Goal: Information Seeking & Learning: Check status

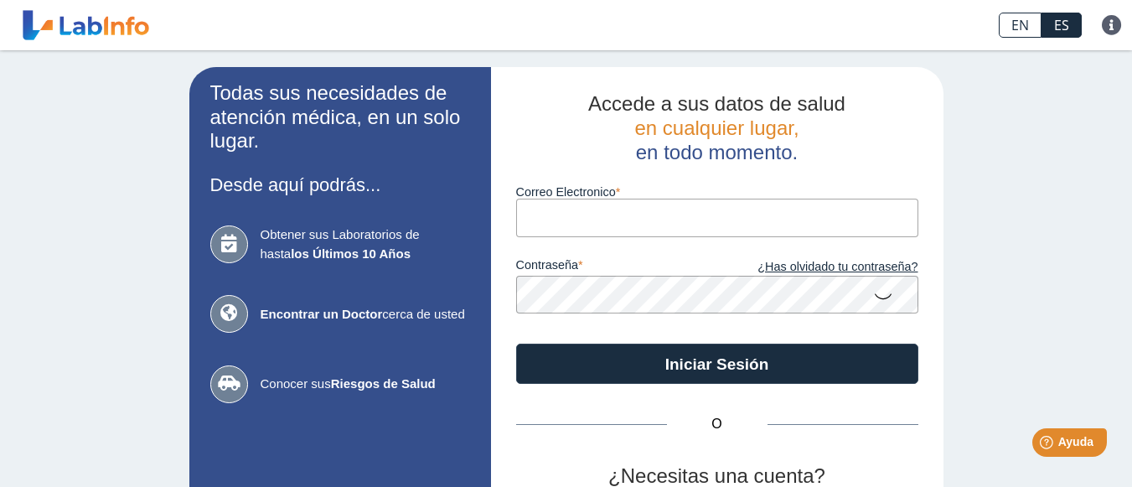
type input "[EMAIL_ADDRESS][DOMAIN_NAME]"
click at [878, 292] on icon at bounding box center [883, 295] width 20 height 33
click at [878, 292] on icon at bounding box center [883, 294] width 20 height 30
click at [886, 299] on icon at bounding box center [883, 295] width 20 height 33
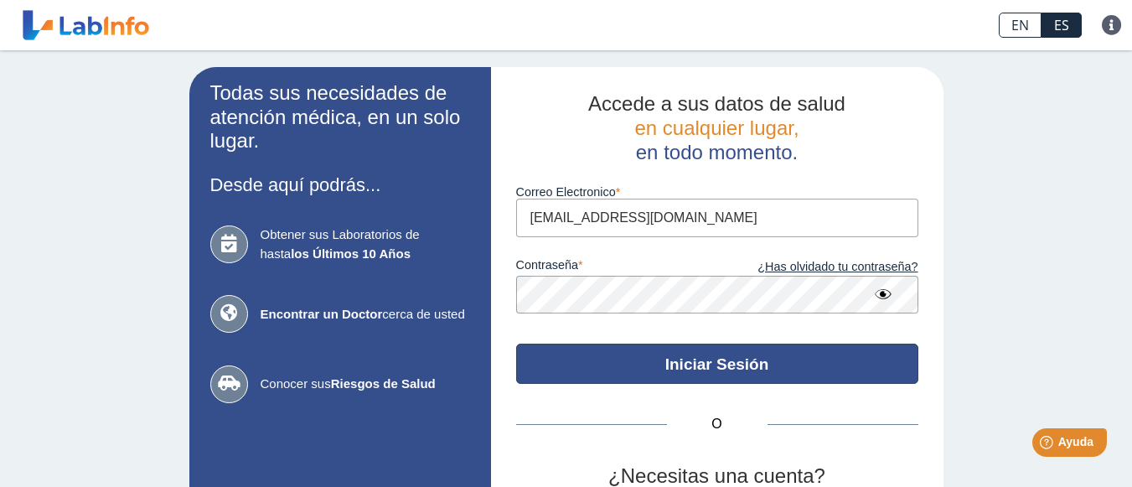
click at [623, 375] on button "Iniciar Sesión" at bounding box center [717, 364] width 402 height 40
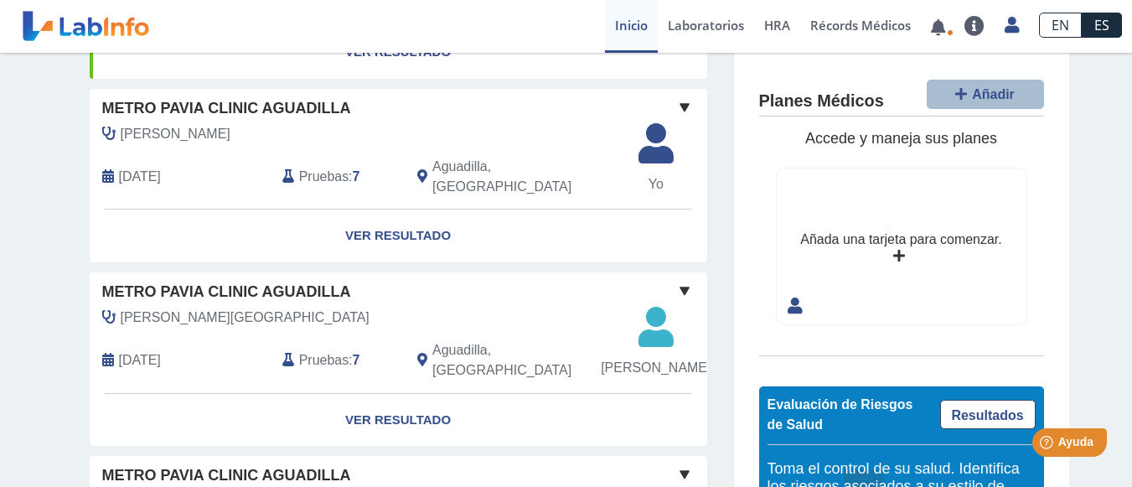
scroll to position [459, 0]
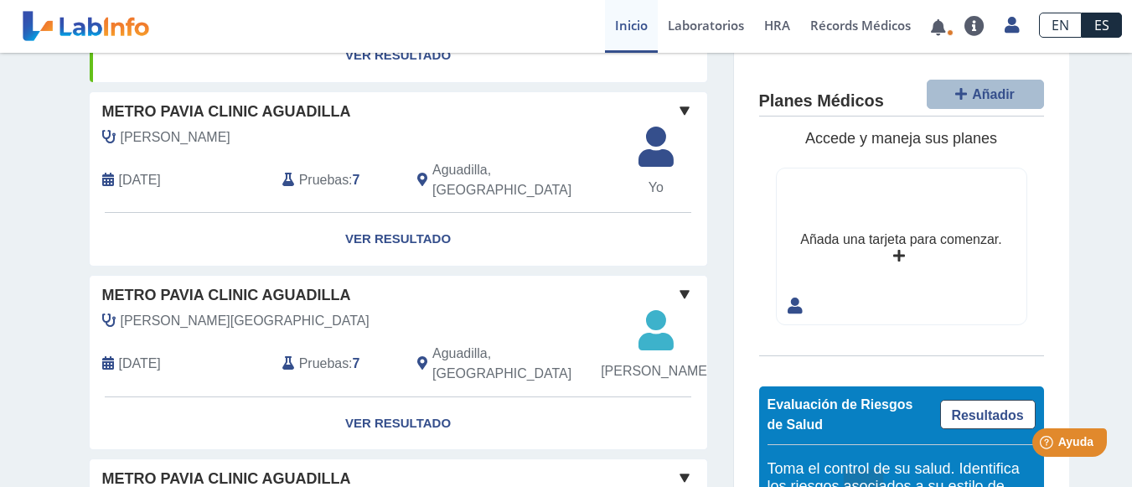
click at [231, 148] on span "[PERSON_NAME]" at bounding box center [176, 137] width 110 height 20
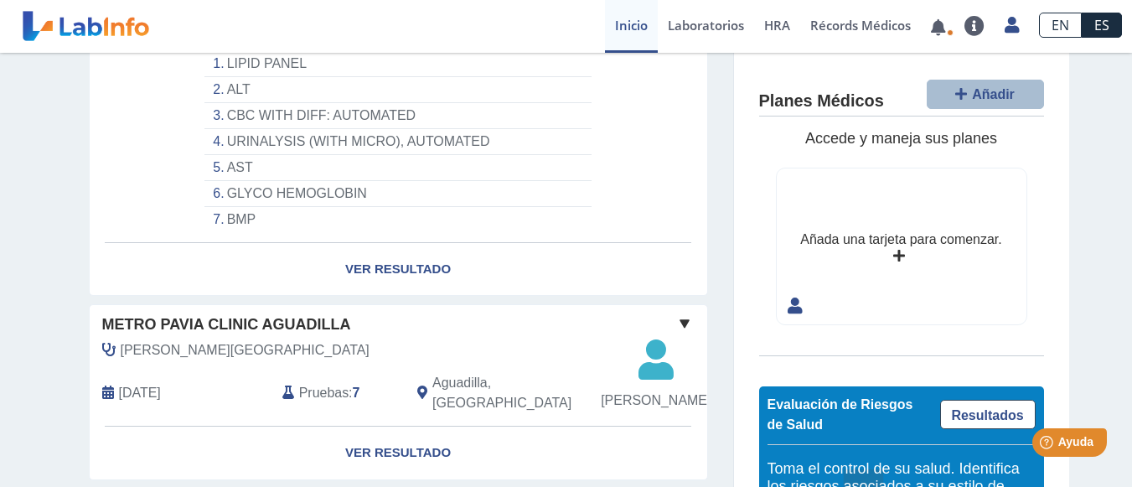
scroll to position [650, 0]
click at [230, 154] on li "URINALYSIS (WITH MICRO), AUTOMATED" at bounding box center [398, 141] width 386 height 26
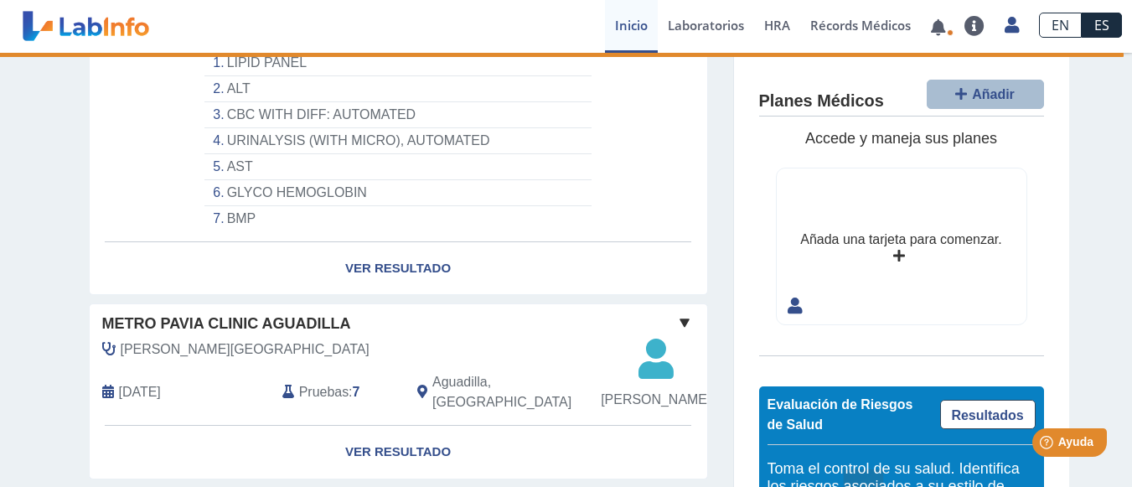
click at [423, 154] on li "URINALYSIS (WITH MICRO), AUTOMATED" at bounding box center [398, 141] width 386 height 26
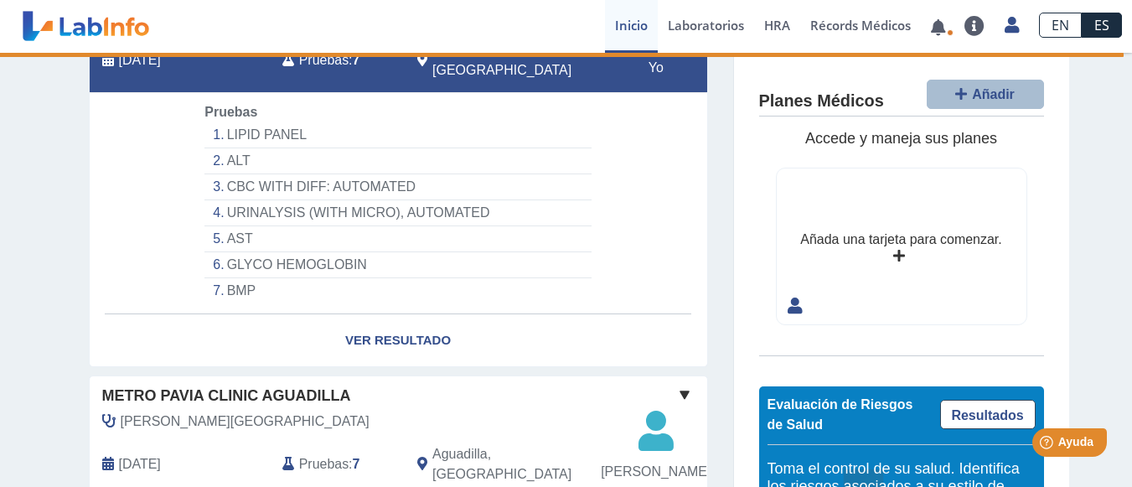
scroll to position [574, 0]
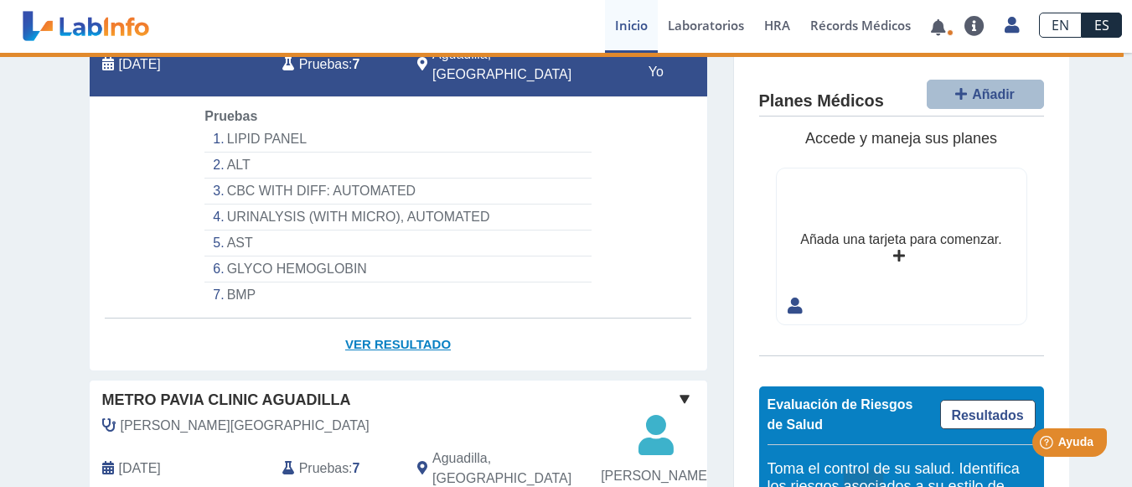
click at [363, 371] on link "Ver Resultado" at bounding box center [399, 345] width 618 height 53
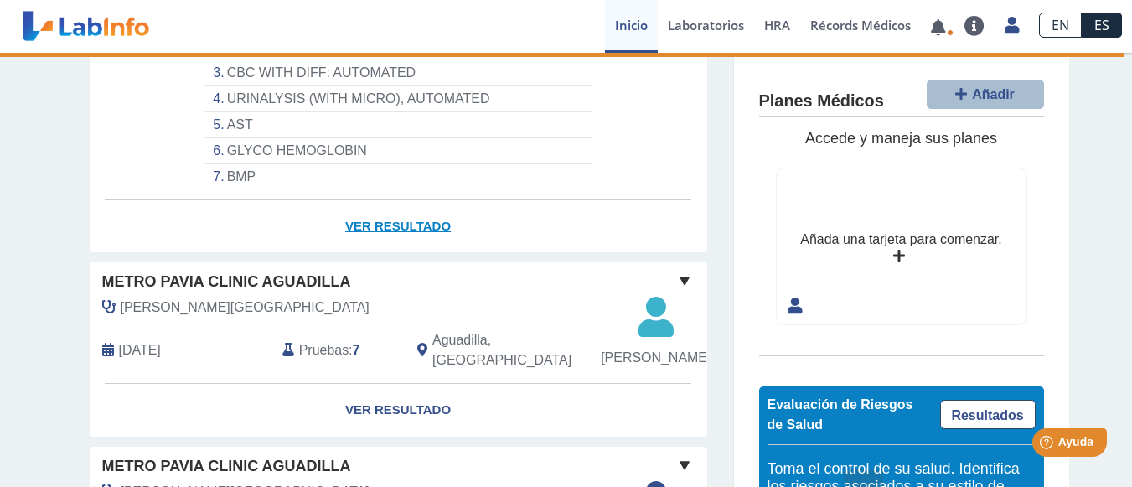
scroll to position [702, 0]
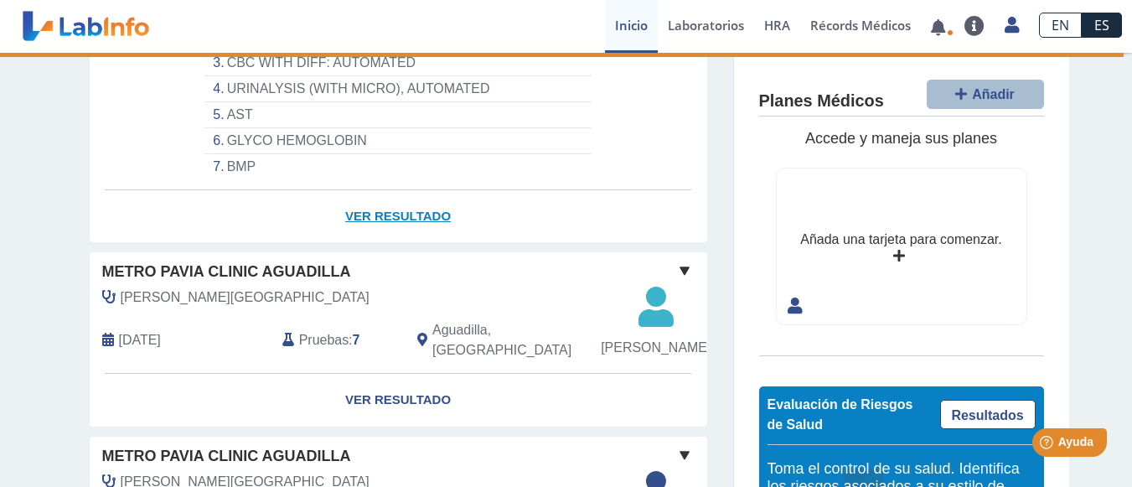
click at [395, 243] on link "Ver Resultado" at bounding box center [399, 216] width 618 height 53
click at [381, 243] on link "Ver Resultado" at bounding box center [399, 216] width 618 height 53
click at [382, 243] on link "Ver Resultado" at bounding box center [399, 216] width 618 height 53
click at [381, 243] on link "Ver Resultado" at bounding box center [399, 216] width 618 height 53
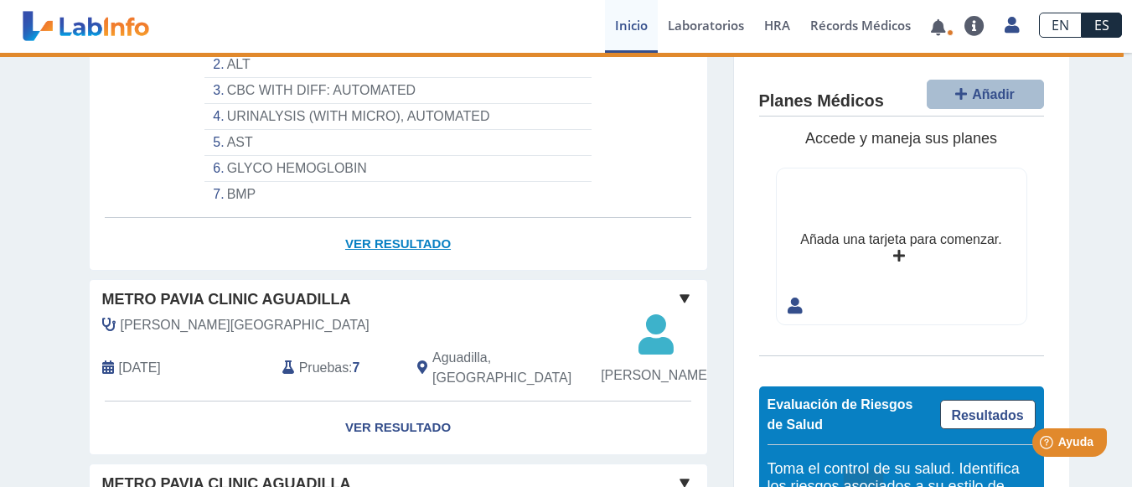
scroll to position [684, 0]
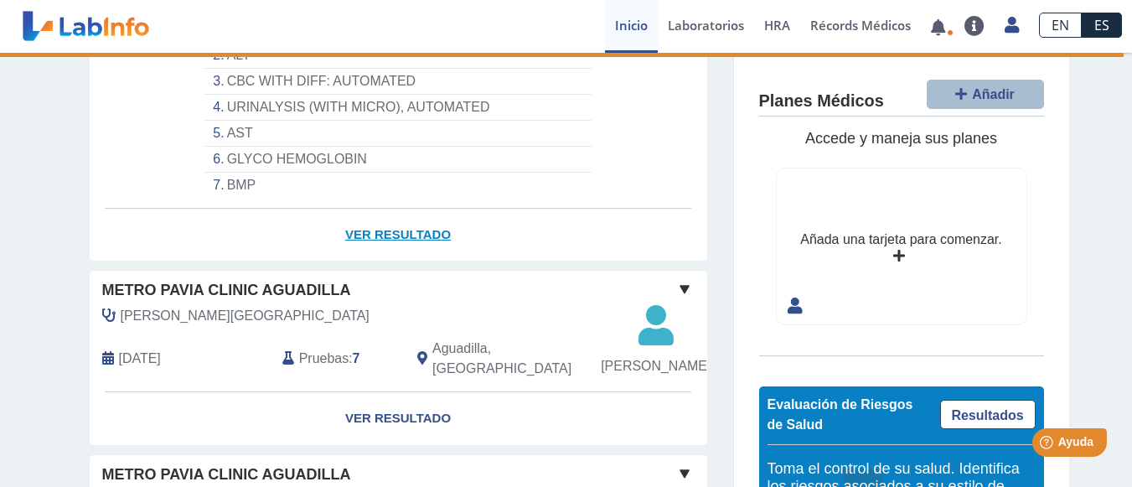
click at [368, 262] on link "Ver Resultado" at bounding box center [399, 235] width 618 height 53
click at [369, 262] on link "Ver Resultado" at bounding box center [399, 235] width 618 height 53
click at [372, 262] on link "Ver Resultado" at bounding box center [399, 235] width 618 height 53
click at [361, 262] on link "Ver Resultado" at bounding box center [399, 235] width 618 height 53
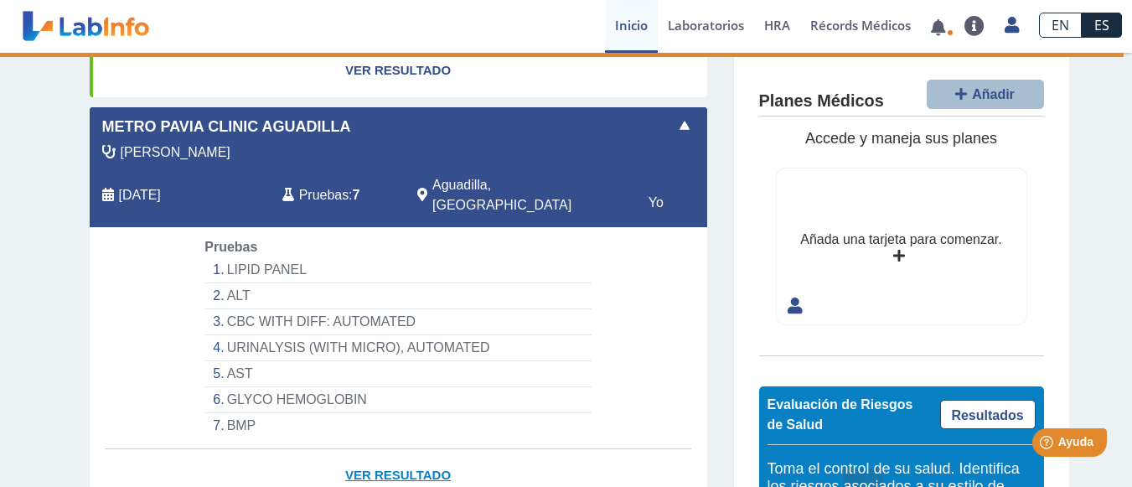
scroll to position [448, 0]
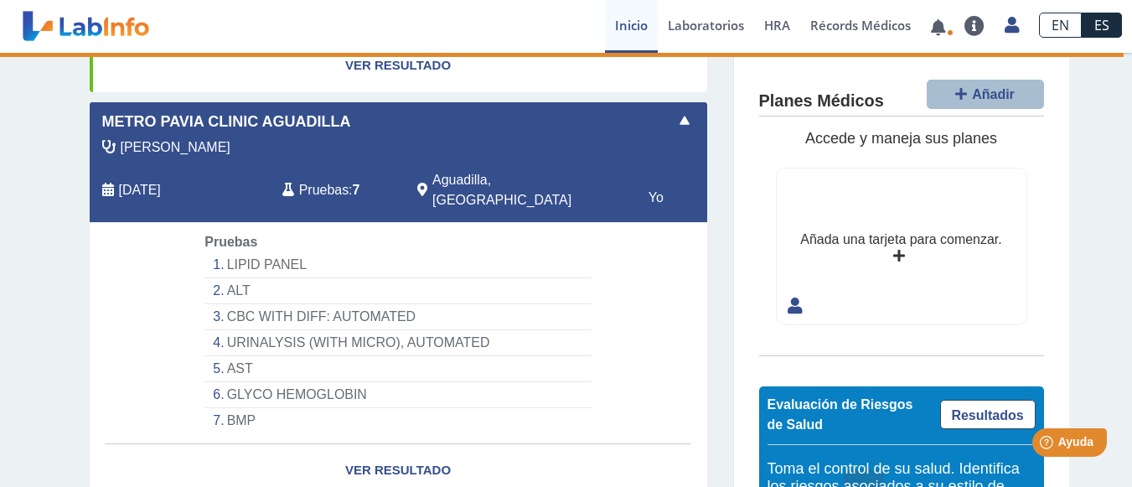
click at [666, 188] on icon at bounding box center [656, 162] width 55 height 50
click at [678, 131] on span at bounding box center [685, 121] width 20 height 20
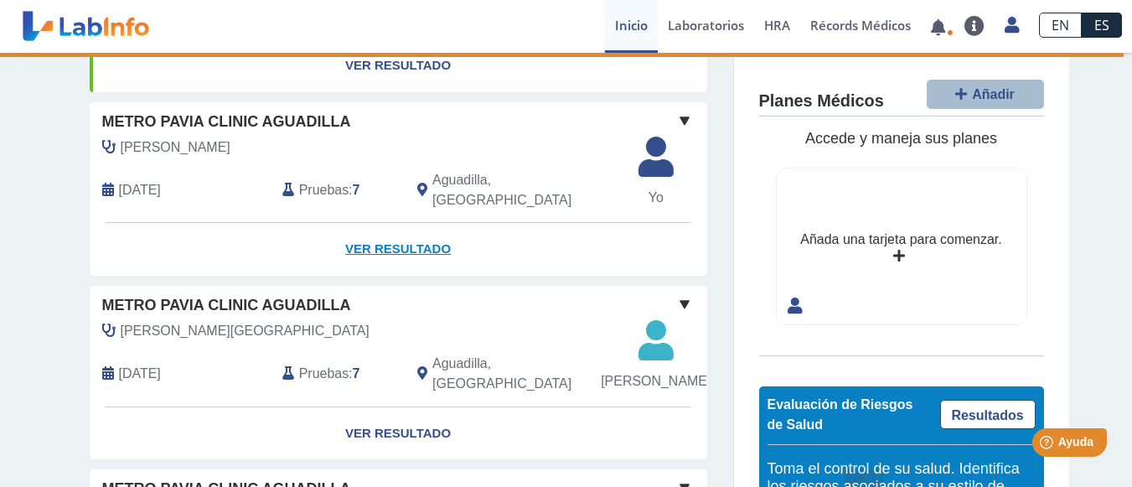
click at [368, 276] on link "Ver Resultado" at bounding box center [399, 249] width 618 height 53
click at [410, 276] on link "Ver Resultado" at bounding box center [399, 249] width 618 height 53
click at [430, 276] on link "Ver Resultado" at bounding box center [399, 249] width 618 height 53
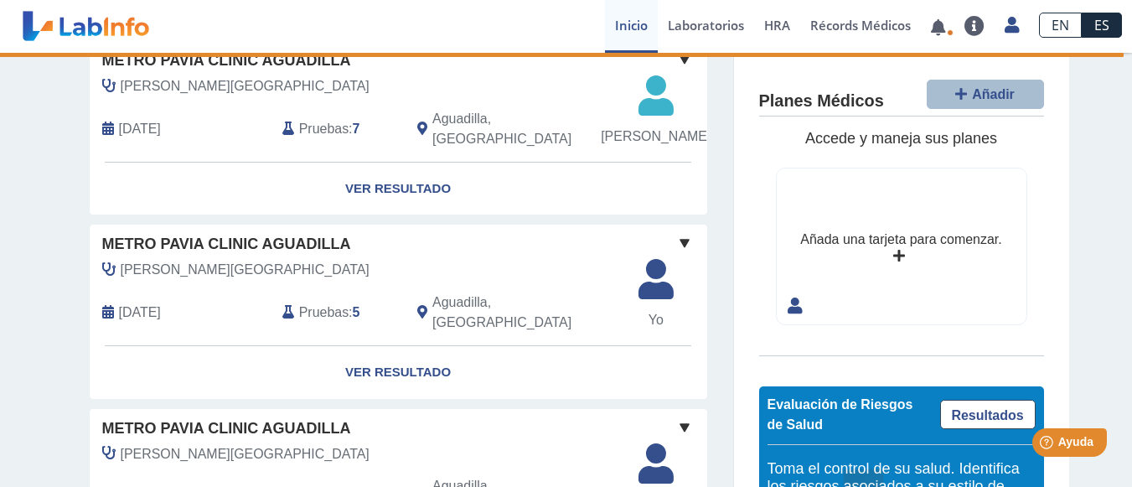
scroll to position [762, 0]
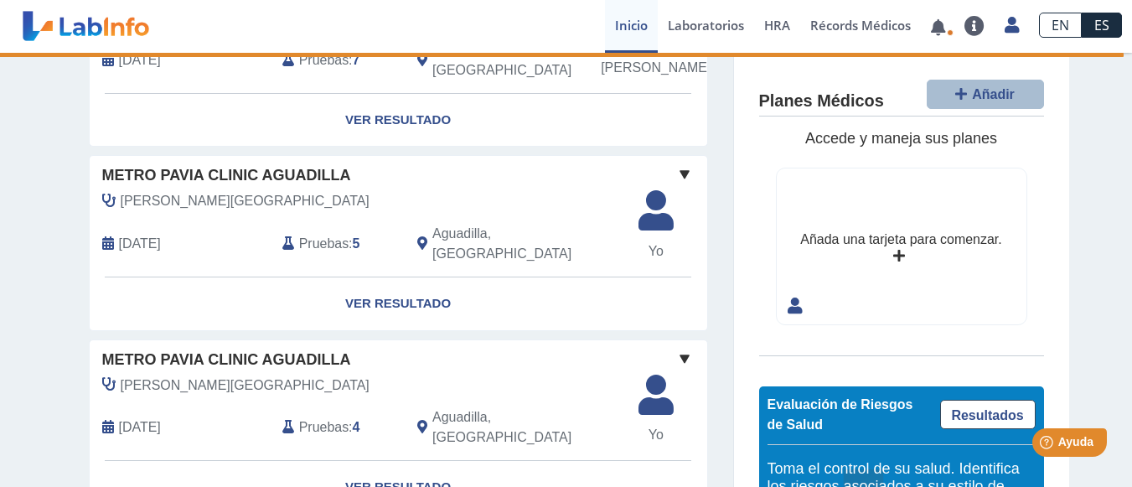
drag, startPoint x: 885, startPoint y: 416, endPoint x: 889, endPoint y: 382, distance: 33.7
click at [889, 382] on div "Planes Médicos Añadir Accede y maneja sus planes Añada una tarjeta para comenza…" at bounding box center [901, 347] width 335 height 588
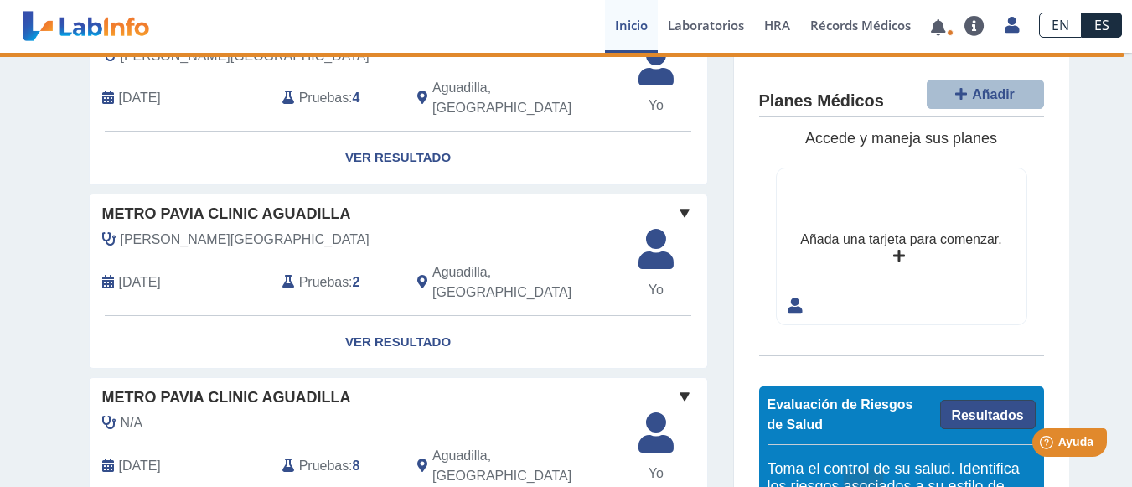
click at [967, 422] on link "Resultados" at bounding box center [988, 414] width 96 height 29
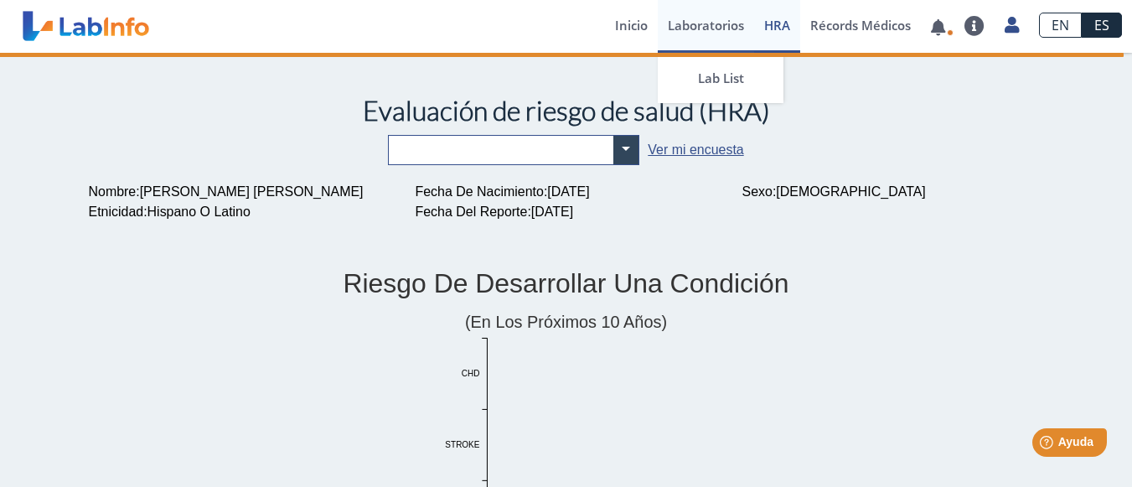
click at [713, 34] on link "Laboratorios" at bounding box center [706, 26] width 96 height 53
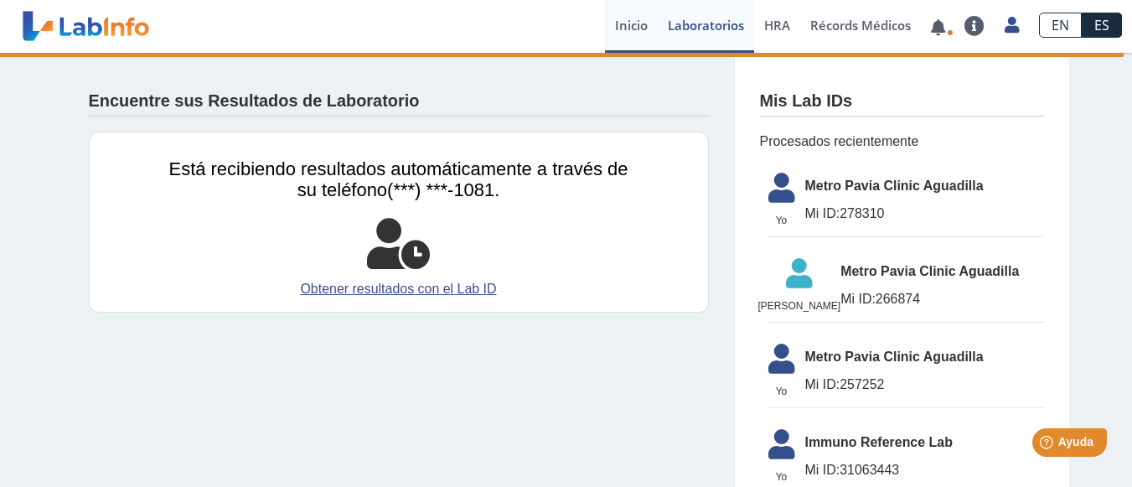
click at [634, 32] on link "Inicio" at bounding box center [631, 26] width 53 height 53
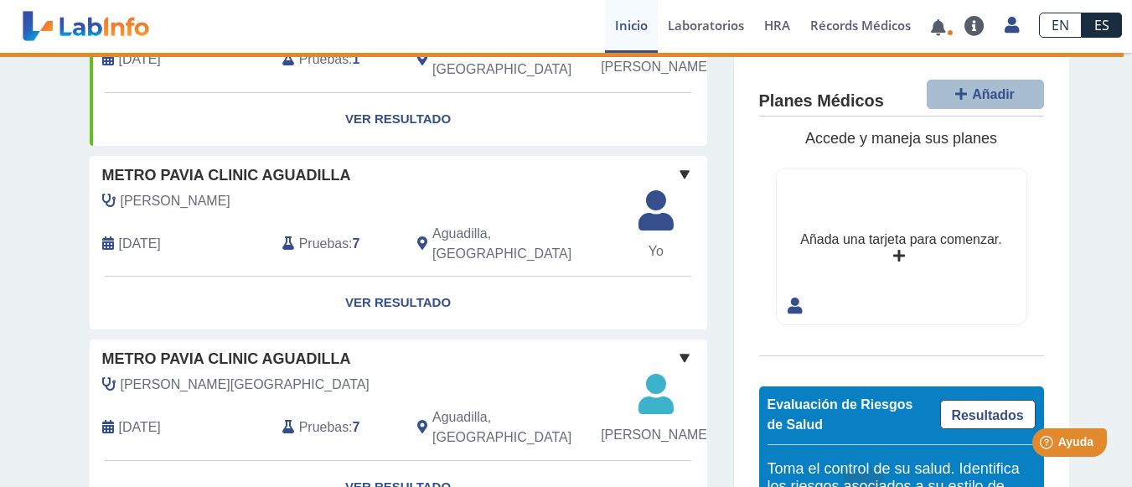
scroll to position [433, 0]
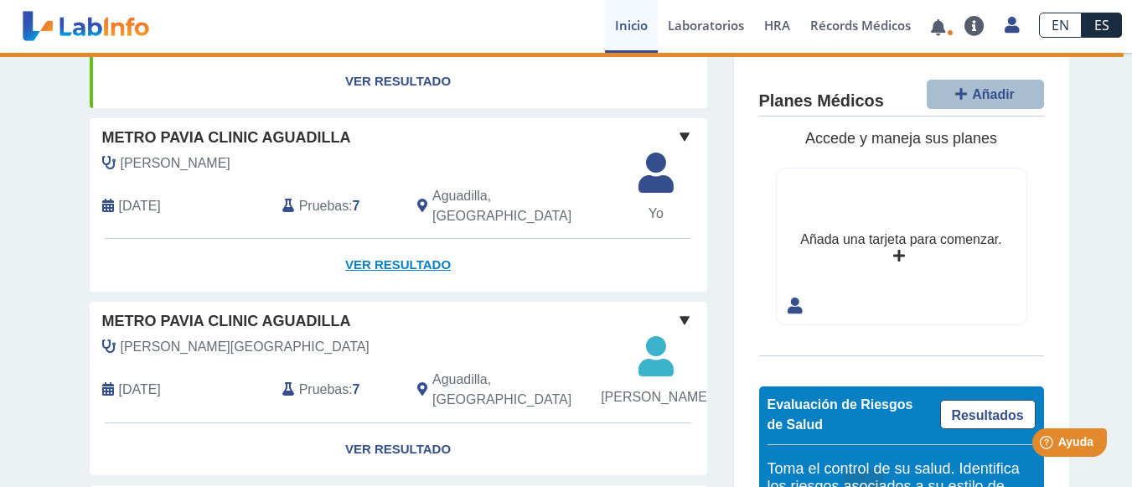
click at [415, 292] on link "Ver Resultado" at bounding box center [399, 265] width 618 height 53
click at [428, 108] on link "Ver Resultado" at bounding box center [399, 81] width 618 height 53
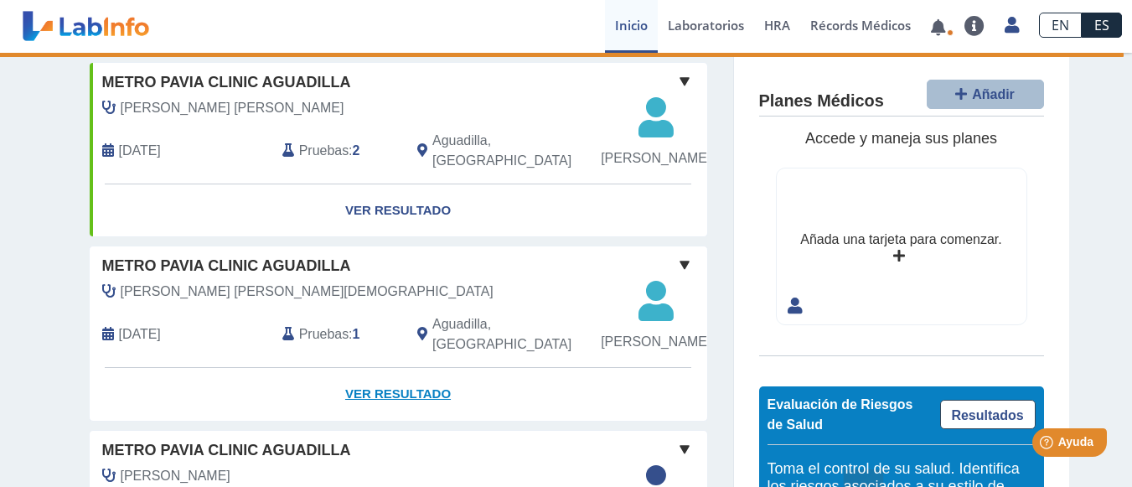
scroll to position [119, 0]
click at [408, 233] on link "Ver Resultado" at bounding box center [399, 211] width 618 height 53
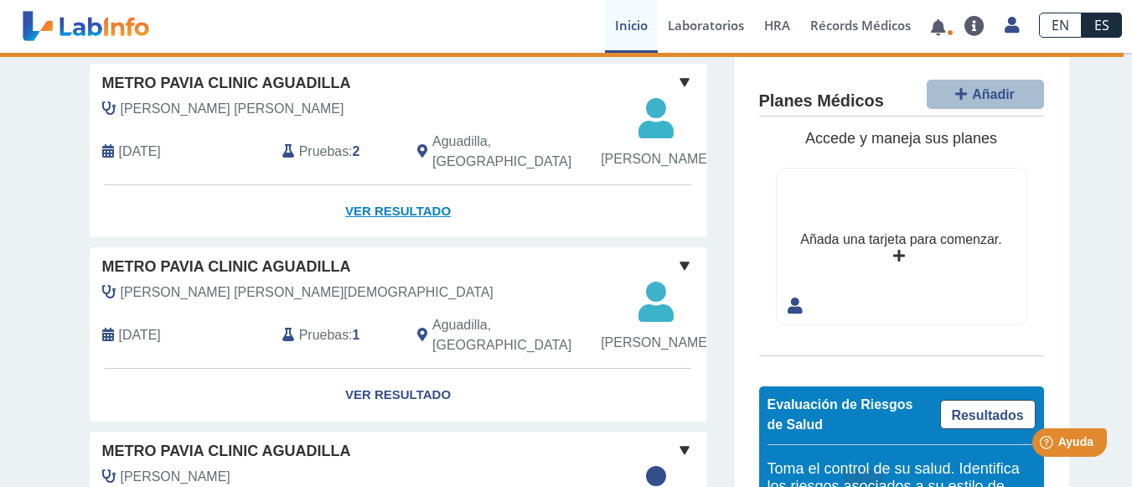
click at [415, 234] on link "Ver Resultado" at bounding box center [399, 211] width 618 height 53
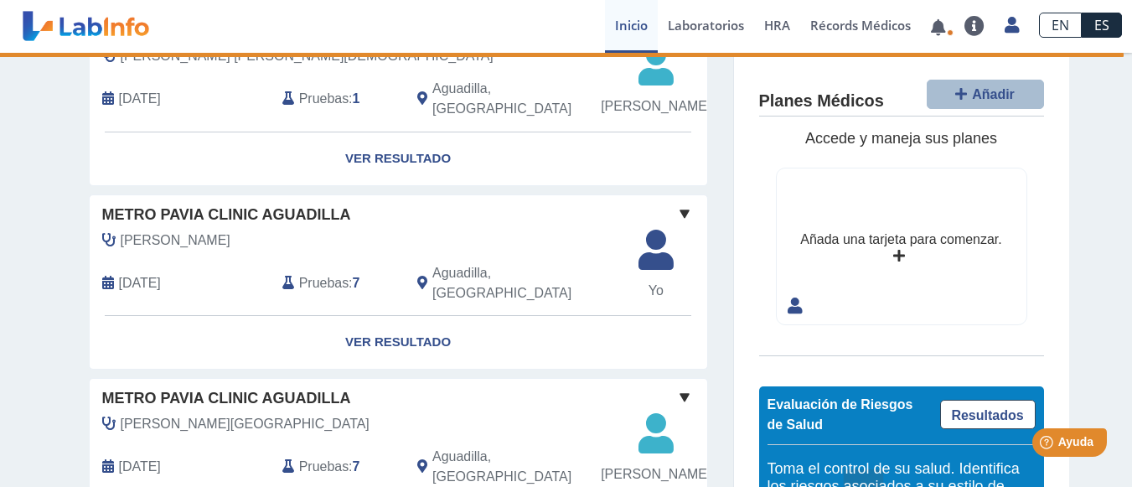
scroll to position [407, 0]
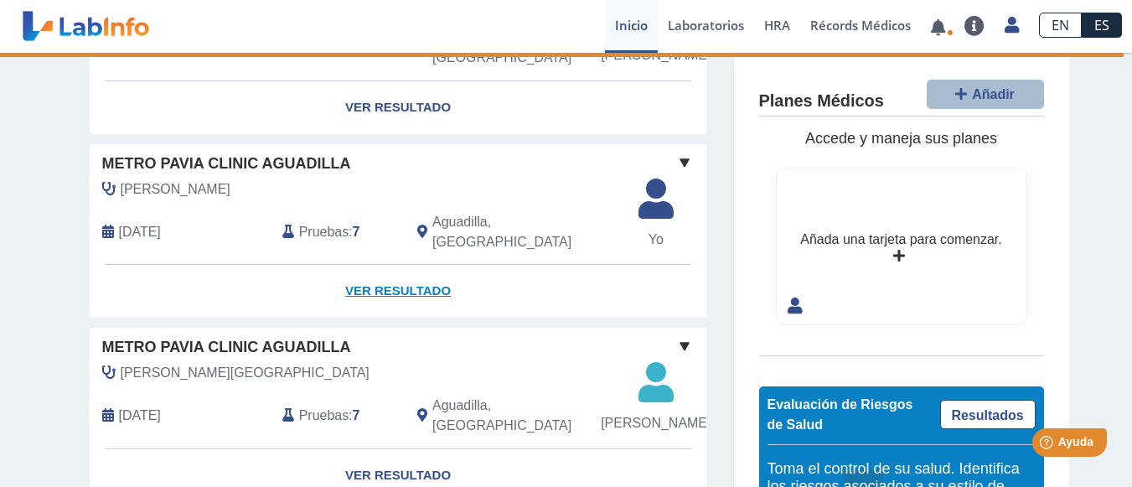
click at [405, 313] on link "Ver Resultado" at bounding box center [399, 291] width 618 height 53
click at [406, 318] on link "Ver Resultado" at bounding box center [399, 291] width 618 height 53
click at [403, 318] on link "Ver Resultado" at bounding box center [399, 291] width 618 height 53
click at [404, 313] on link "Ver Resultado" at bounding box center [399, 291] width 618 height 53
click at [186, 175] on span "Metro Pavia Clinic Aguadilla" at bounding box center [226, 164] width 249 height 23
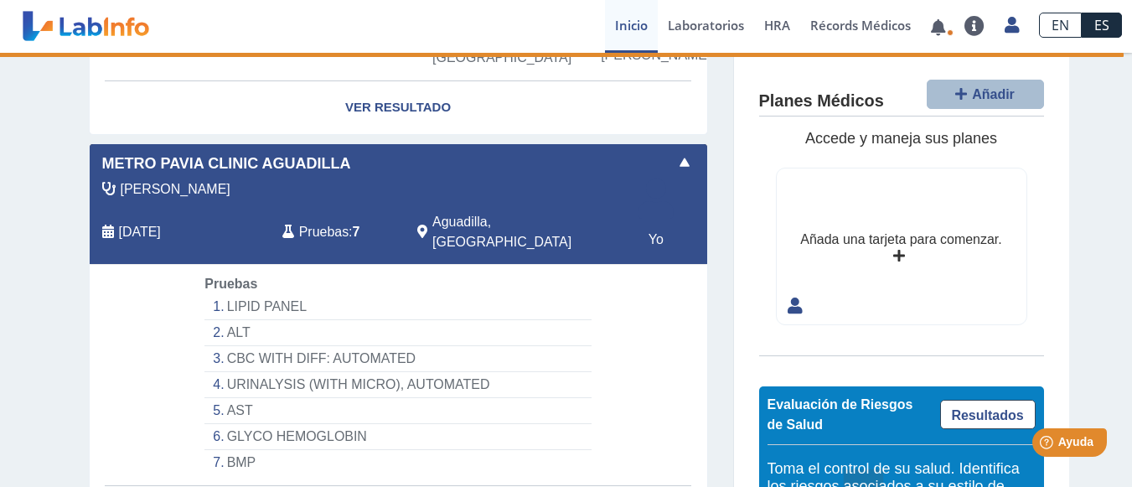
click at [192, 227] on div "Metro Pavia Clinic Aguadilla Roman Torreguitart, [PERSON_NAME] [DATE] [GEOGRAPH…" at bounding box center [399, 204] width 618 height 121
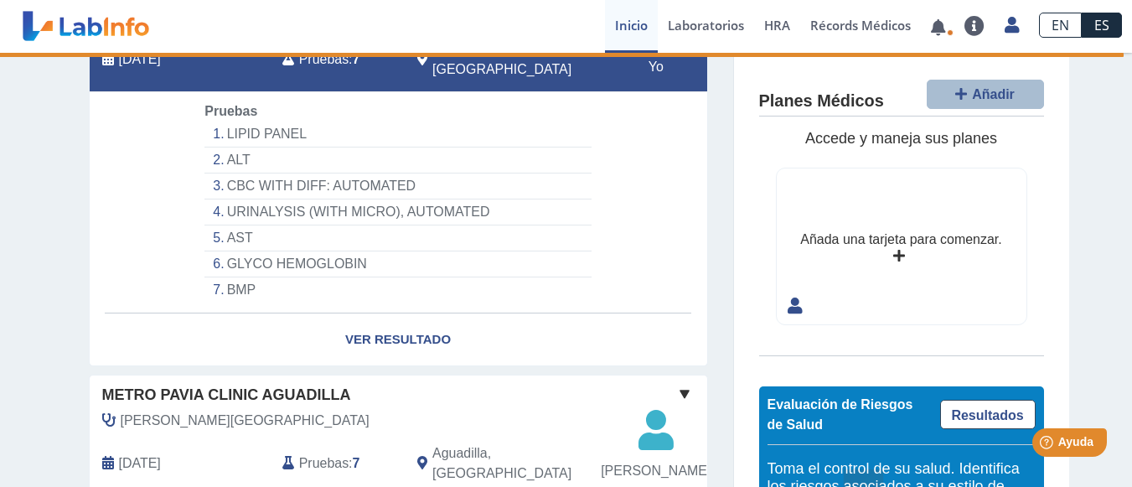
scroll to position [581, 0]
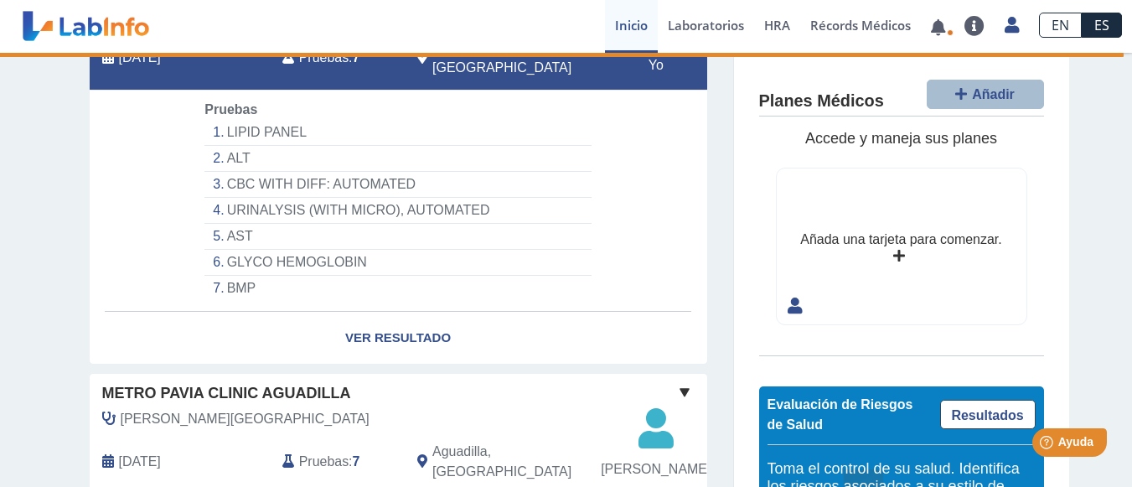
click at [205, 198] on li "CBC WITH DIFF: AUTOMATED" at bounding box center [398, 185] width 386 height 26
click at [225, 146] on li "LIPID PANEL" at bounding box center [398, 133] width 386 height 26
click at [234, 146] on li "LIPID PANEL" at bounding box center [398, 133] width 386 height 26
click at [240, 146] on li "LIPID PANEL" at bounding box center [398, 133] width 386 height 26
click at [227, 146] on li "LIPID PANEL" at bounding box center [398, 133] width 386 height 26
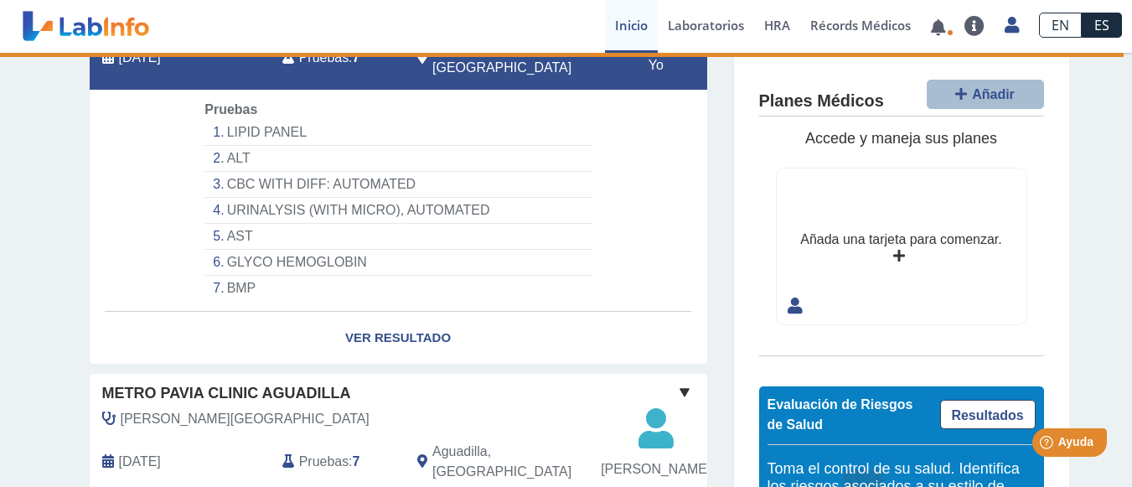
click at [223, 172] on li "ALT" at bounding box center [398, 159] width 386 height 26
click at [242, 198] on li "CBC WITH DIFF: AUTOMATED" at bounding box center [398, 185] width 386 height 26
click at [364, 365] on link "Ver Resultado" at bounding box center [399, 338] width 618 height 53
click at [375, 365] on link "Ver Resultado" at bounding box center [399, 338] width 618 height 53
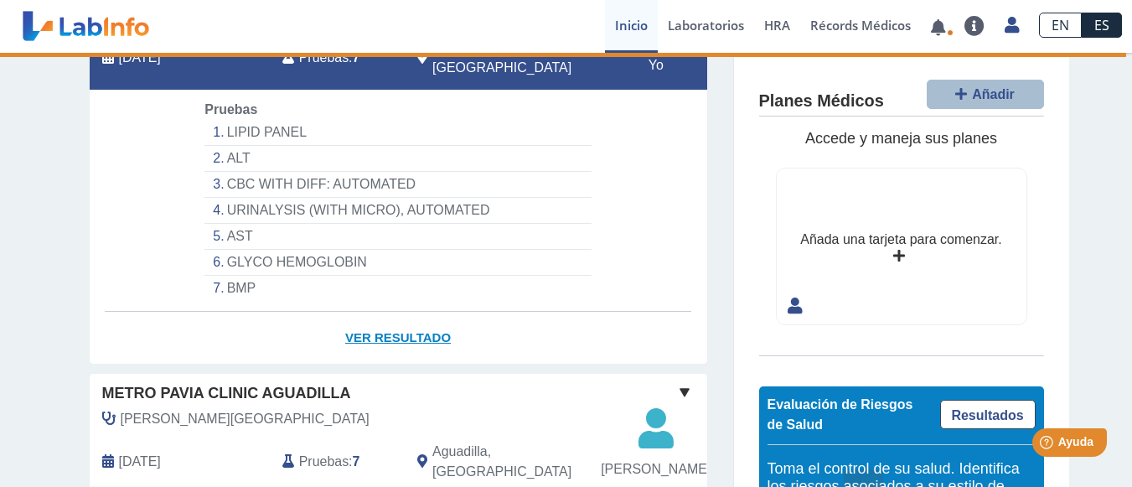
click at [377, 363] on link "Ver Resultado" at bounding box center [399, 338] width 618 height 53
click at [393, 365] on link "Ver Resultado" at bounding box center [399, 338] width 618 height 53
click at [389, 365] on link "Ver Resultado" at bounding box center [399, 338] width 618 height 53
click at [388, 365] on link "Ver Resultado" at bounding box center [399, 338] width 618 height 53
click at [381, 365] on link "Ver Resultado" at bounding box center [399, 338] width 618 height 53
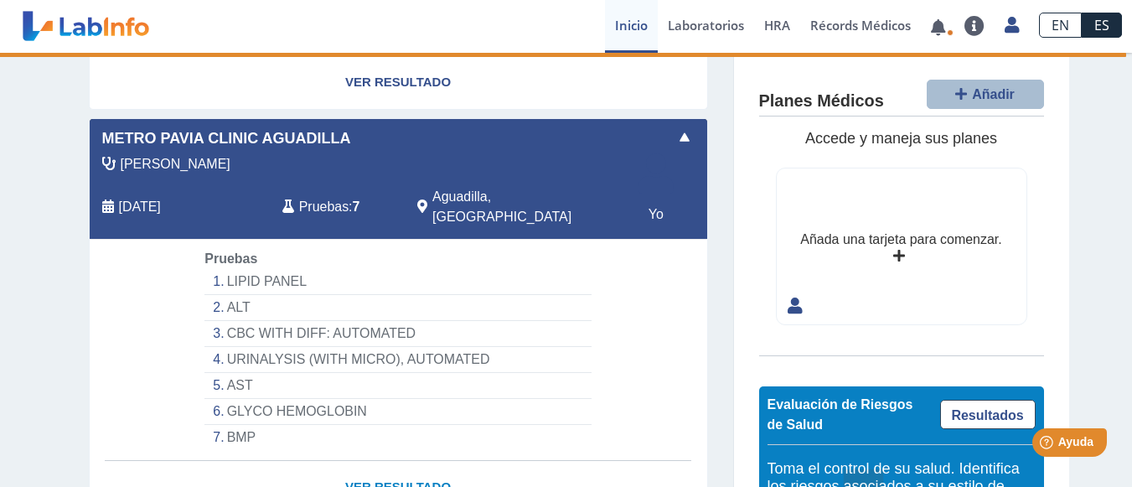
scroll to position [433, 0]
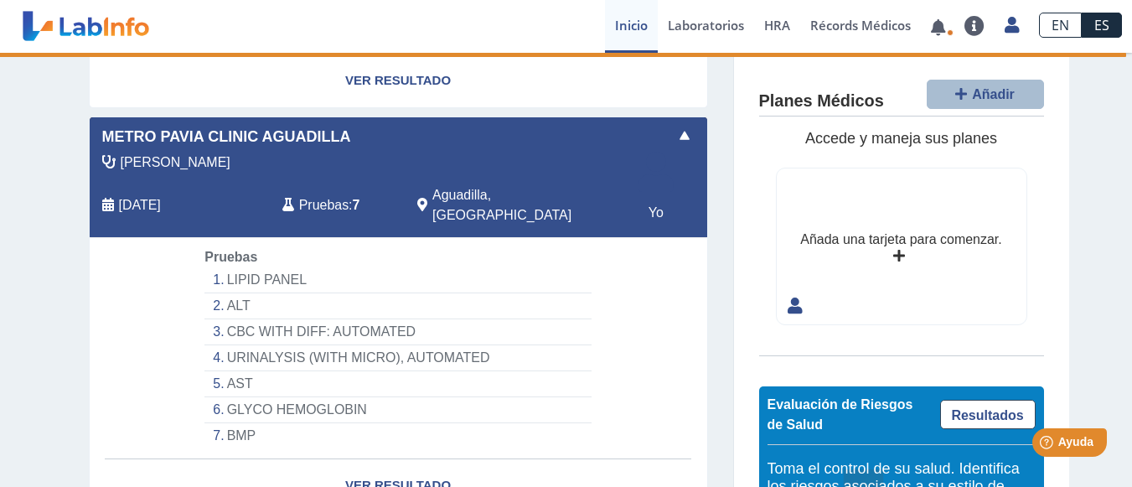
click at [683, 146] on span at bounding box center [685, 136] width 20 height 20
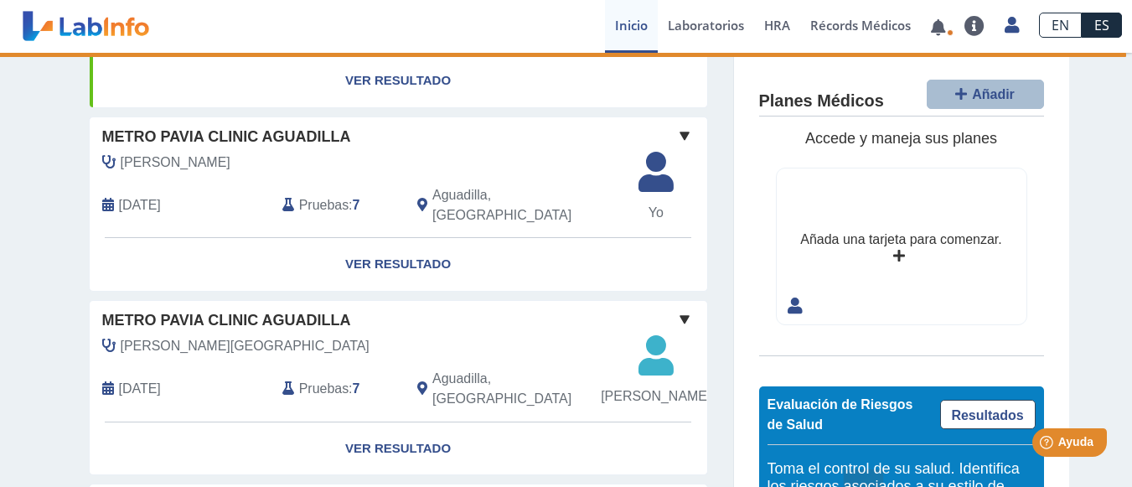
click at [245, 148] on span "Metro Pavia Clinic Aguadilla" at bounding box center [226, 137] width 249 height 23
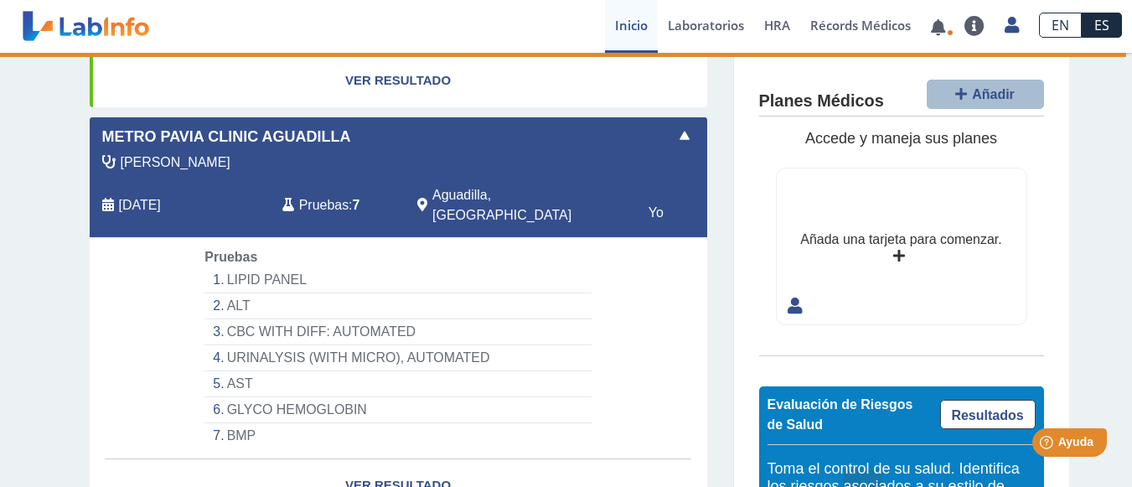
click at [251, 371] on li "URINALYSIS (WITH MICRO), AUTOMATED" at bounding box center [398, 358] width 386 height 26
click at [267, 371] on li "URINALYSIS (WITH MICRO), AUTOMATED" at bounding box center [398, 358] width 386 height 26
click at [279, 371] on li "URINALYSIS (WITH MICRO), AUTOMATED" at bounding box center [398, 358] width 386 height 26
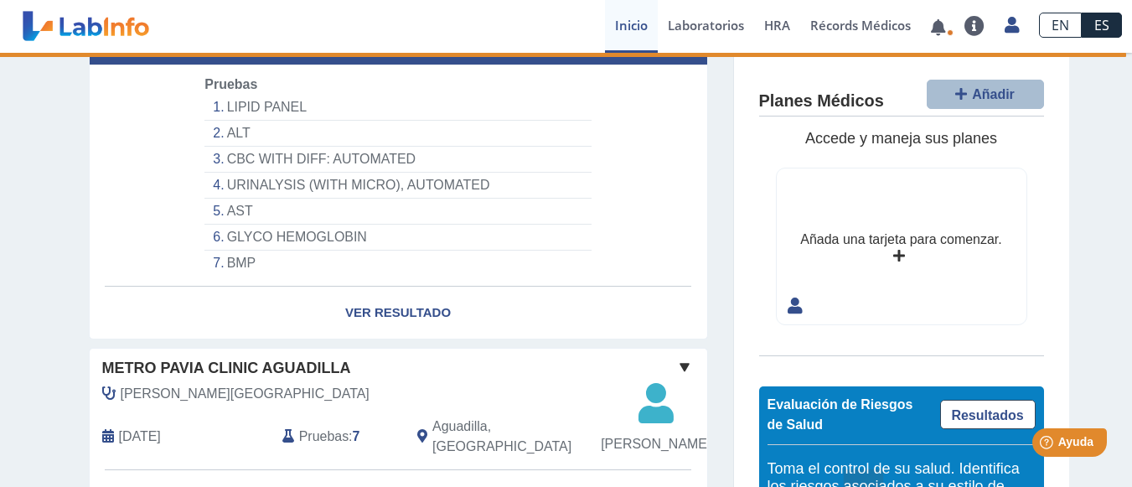
scroll to position [609, 0]
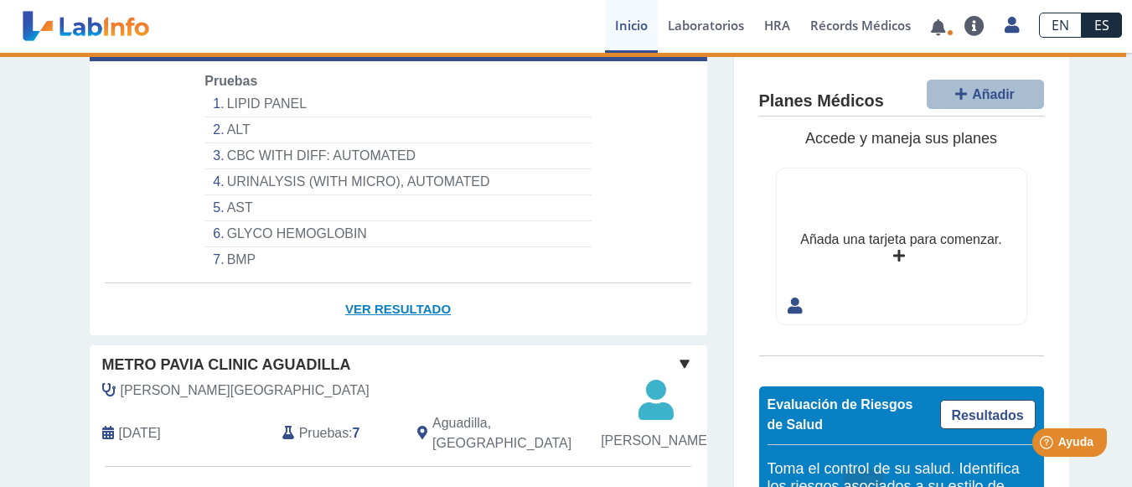
click at [371, 336] on link "Ver Resultado" at bounding box center [399, 309] width 618 height 53
click at [369, 336] on link "Ver Resultado" at bounding box center [399, 309] width 618 height 53
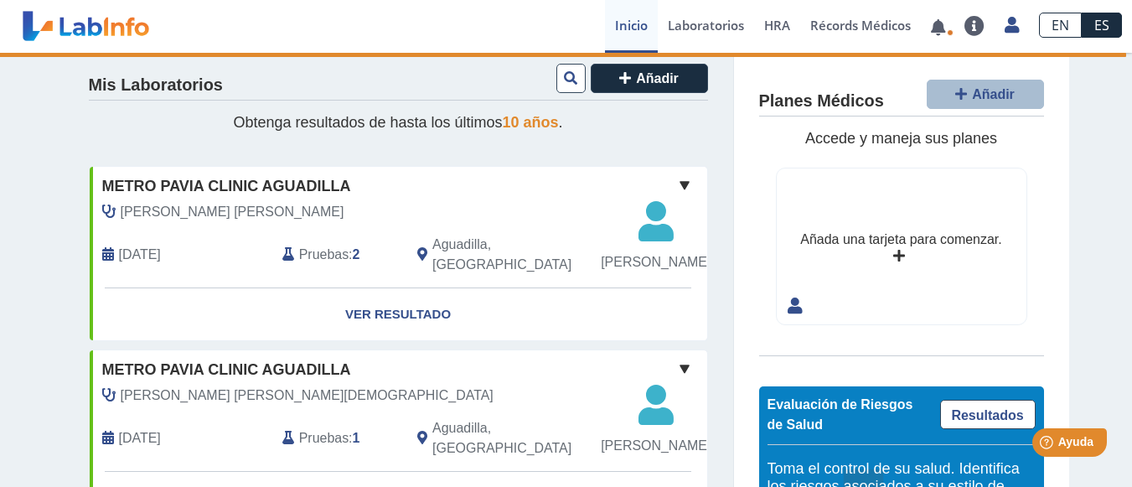
scroll to position [0, 0]
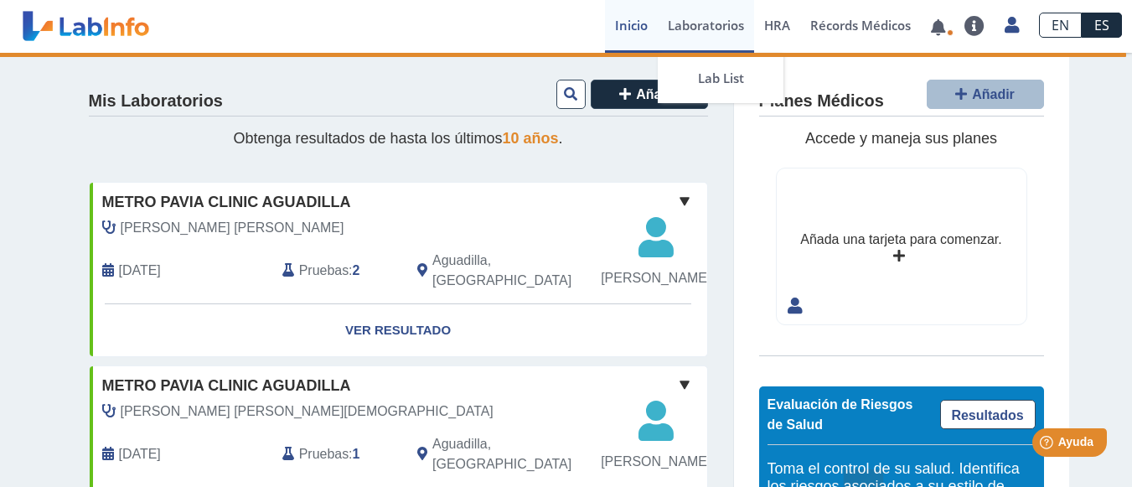
click at [690, 28] on link "Laboratorios" at bounding box center [706, 26] width 96 height 53
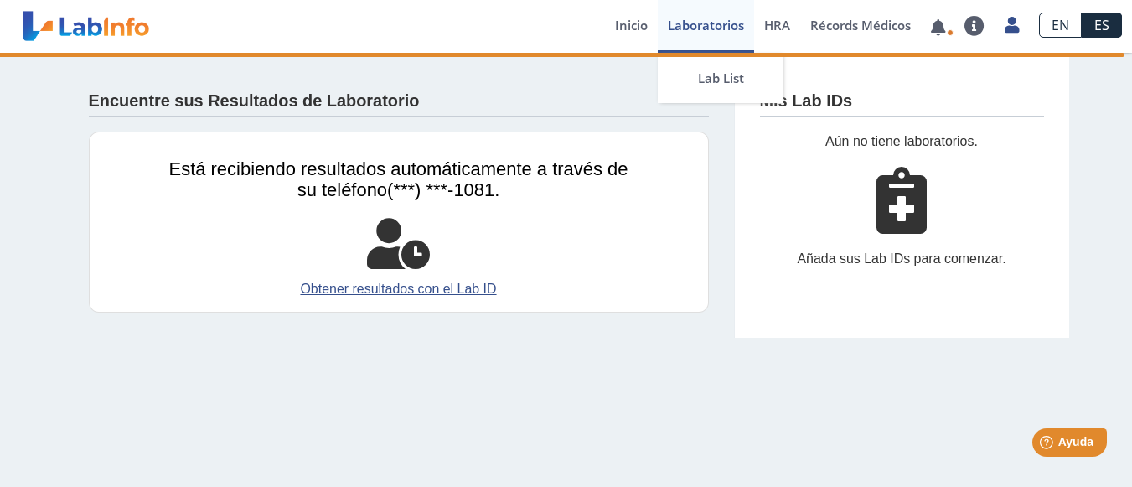
click at [694, 32] on link "Laboratorios" at bounding box center [706, 26] width 96 height 53
click at [767, 201] on div "Aún no tiene laboratorios. Añada sus Lab IDs para comenzar." at bounding box center [902, 208] width 284 height 153
click at [615, 31] on link "Inicio" at bounding box center [631, 26] width 53 height 53
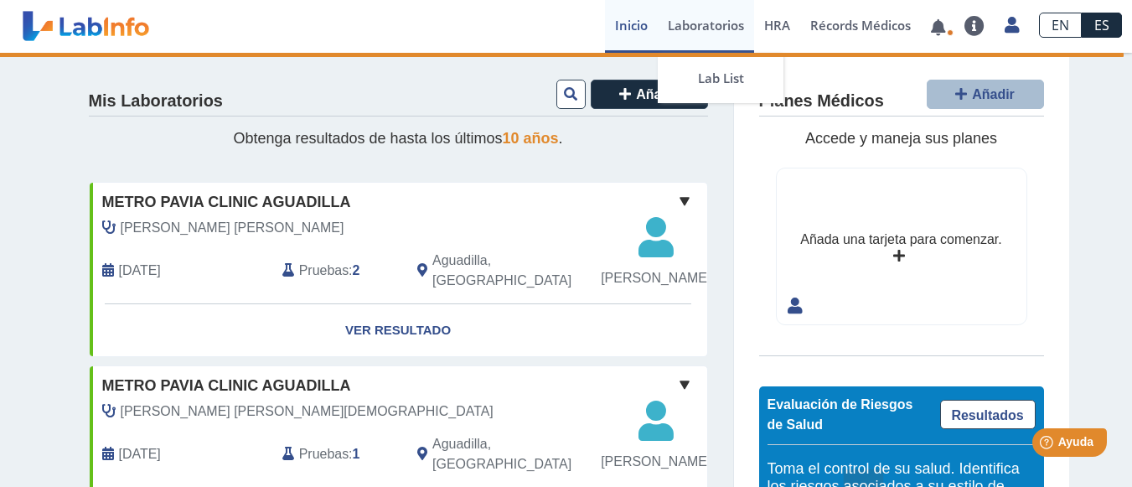
click at [716, 26] on link "Laboratorios" at bounding box center [706, 26] width 96 height 53
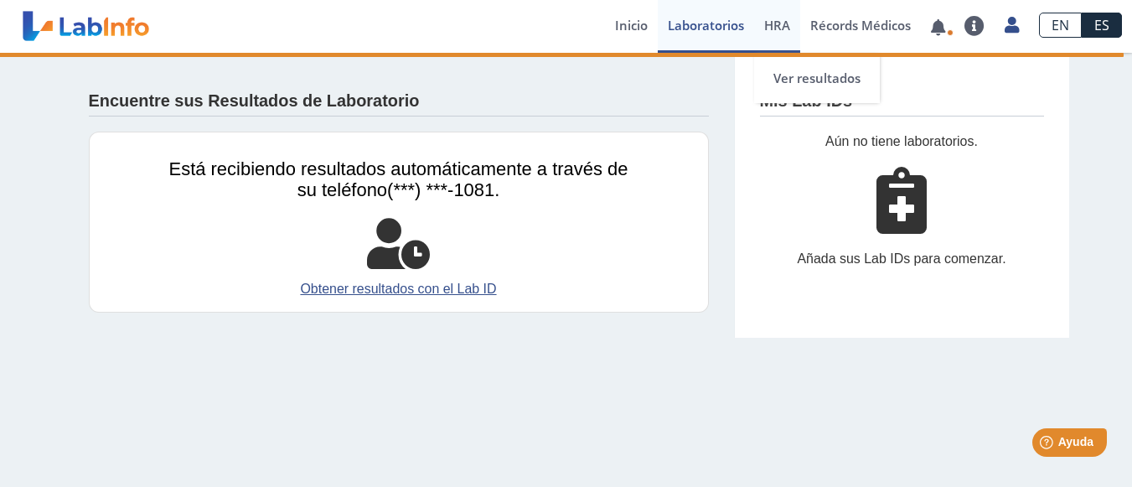
click at [784, 36] on link "HRA Evaluación de Riesgos de Salud" at bounding box center [777, 26] width 46 height 53
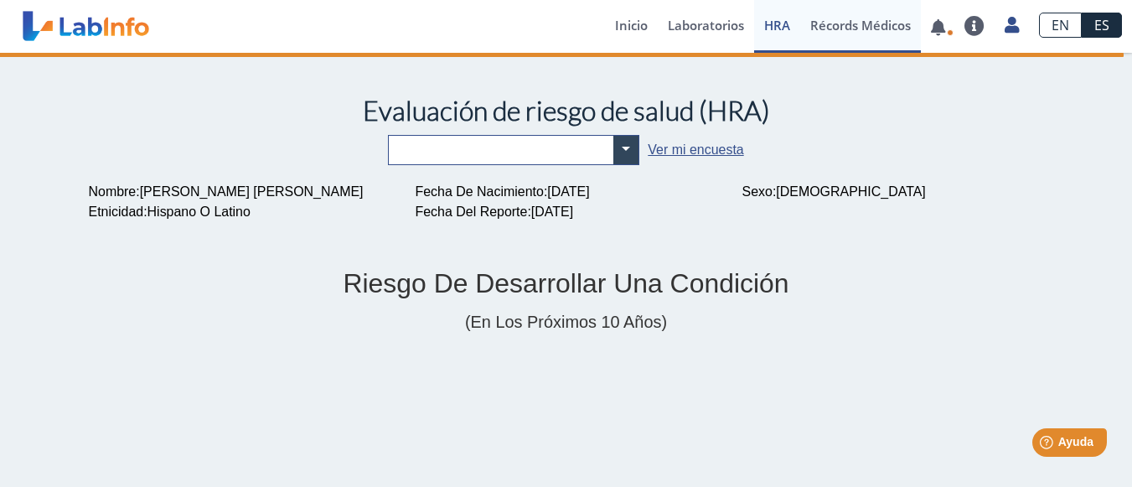
click at [862, 44] on link "Récords Médicos" at bounding box center [860, 26] width 121 height 53
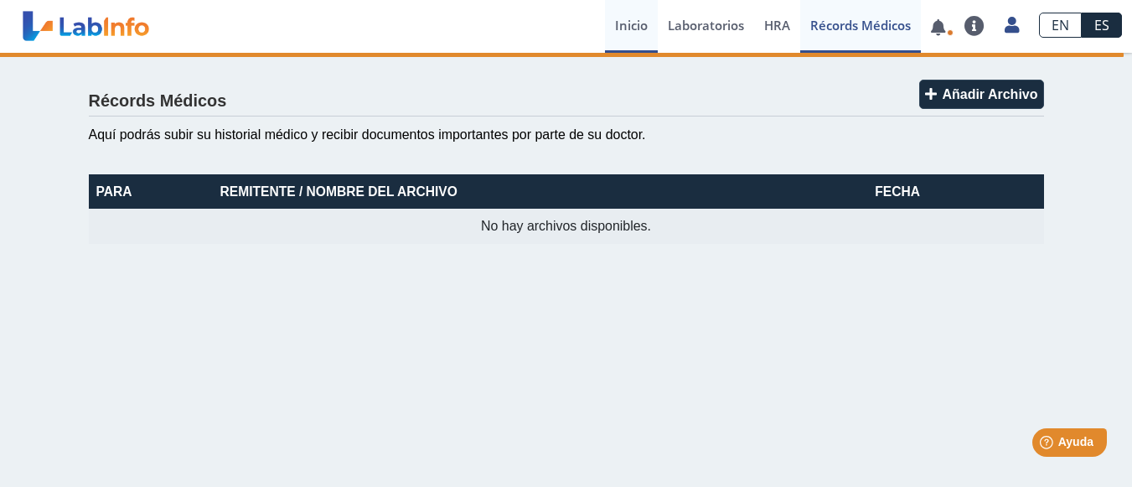
click at [635, 23] on link "Inicio" at bounding box center [631, 26] width 53 height 53
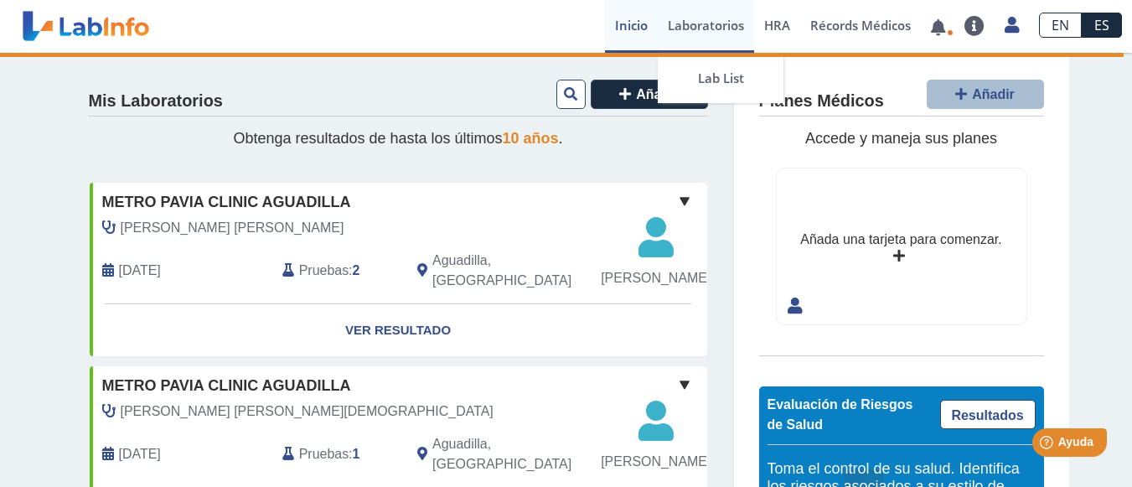
click at [710, 28] on link "Laboratorios" at bounding box center [706, 26] width 96 height 53
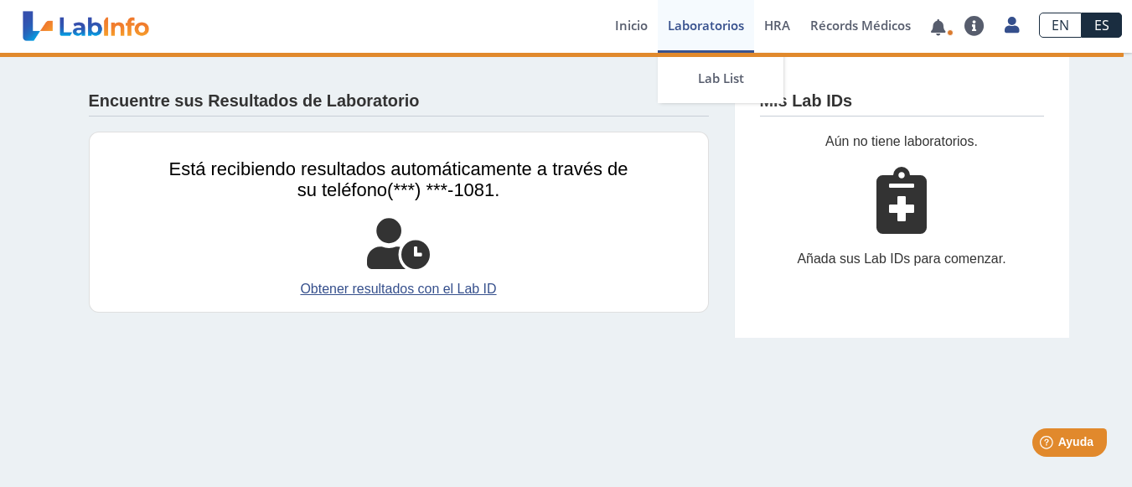
click at [333, 290] on link "Obtener resultados con el Lab ID" at bounding box center [398, 289] width 459 height 20
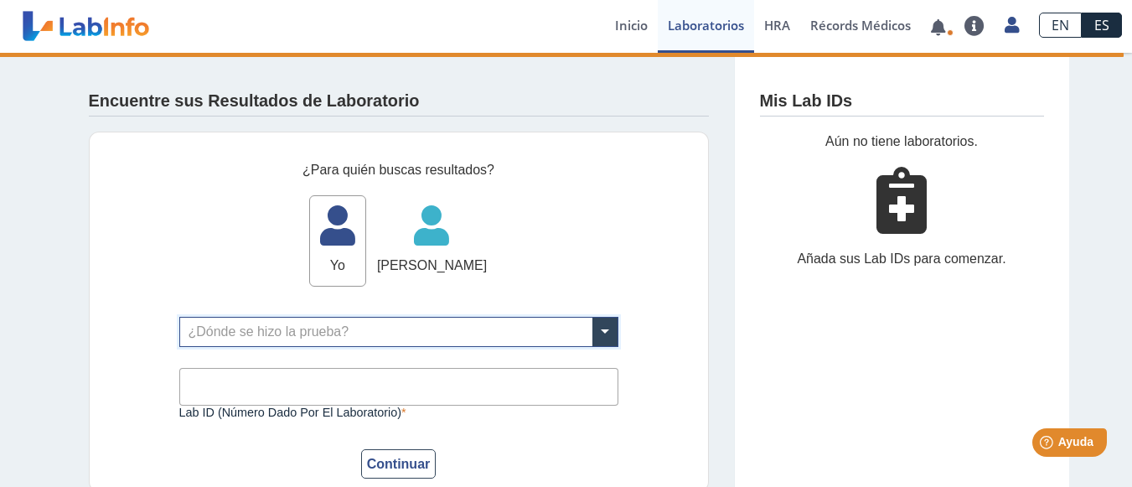
click at [208, 329] on input "text" at bounding box center [399, 332] width 438 height 28
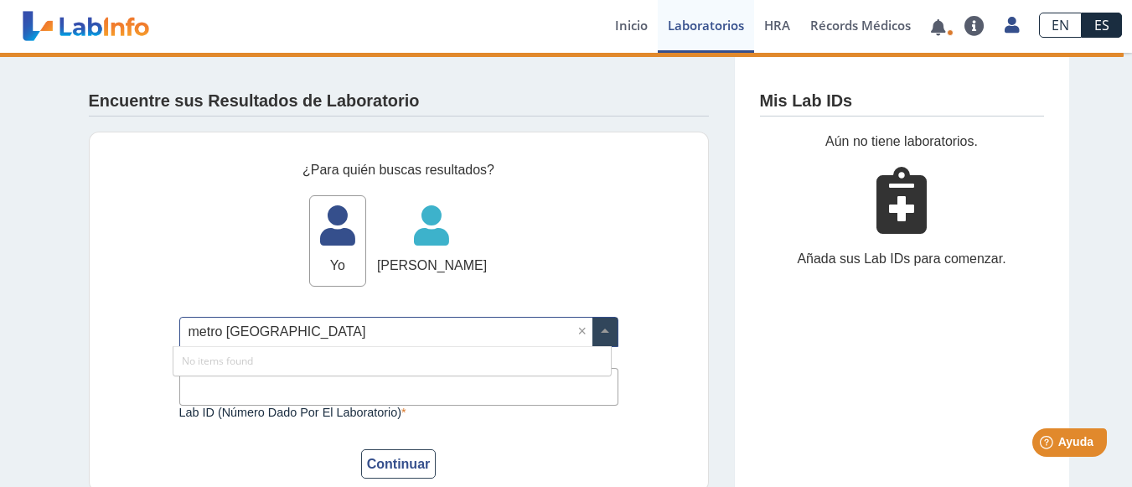
type input "metro [GEOGRAPHIC_DATA]"
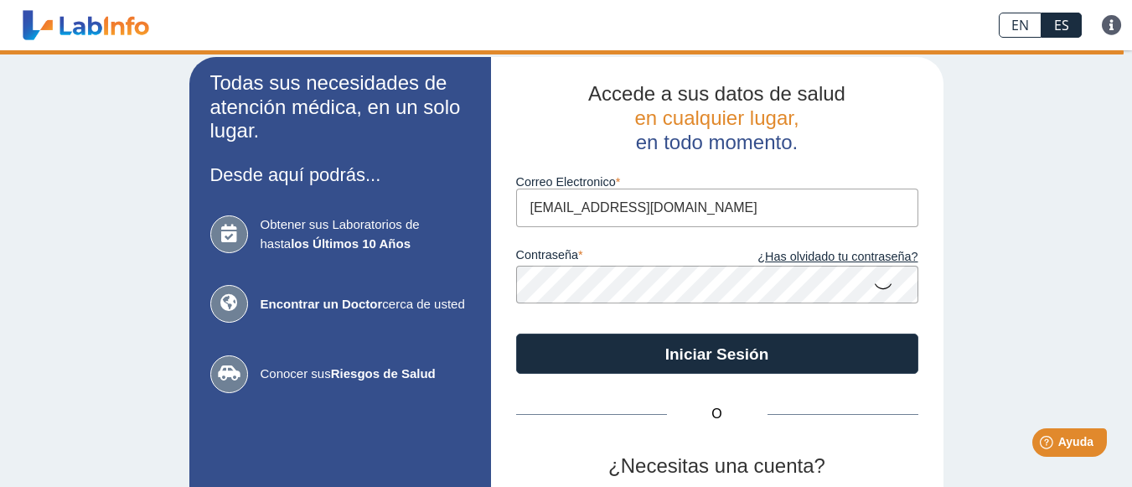
scroll to position [17, 0]
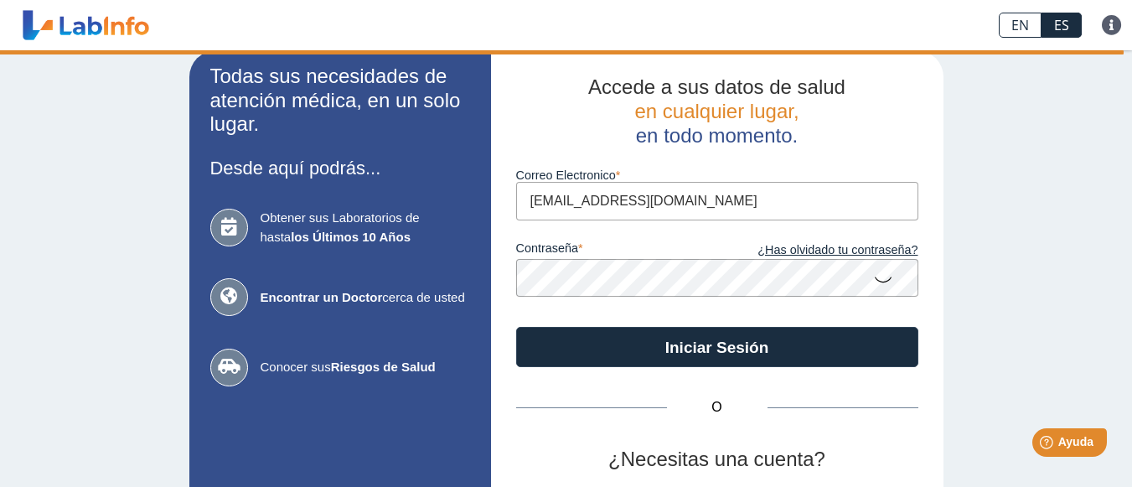
click at [879, 272] on icon at bounding box center [883, 278] width 20 height 33
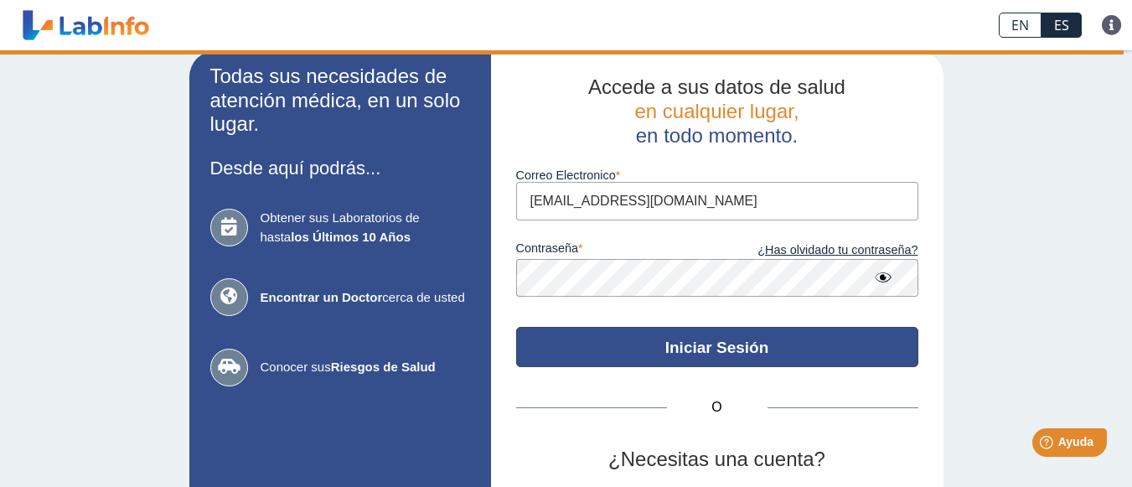
click at [745, 335] on button "Iniciar Sesión" at bounding box center [717, 347] width 402 height 40
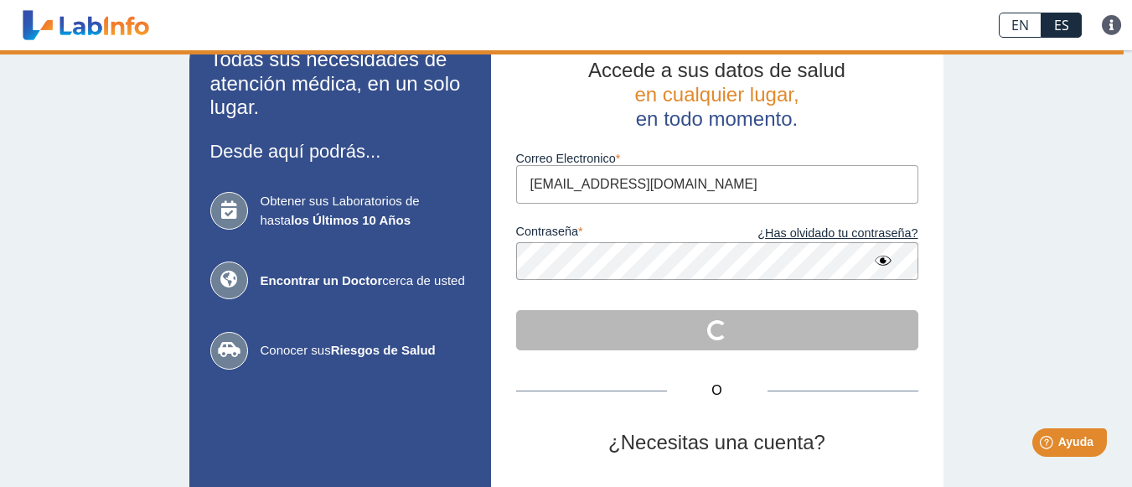
scroll to position [0, 0]
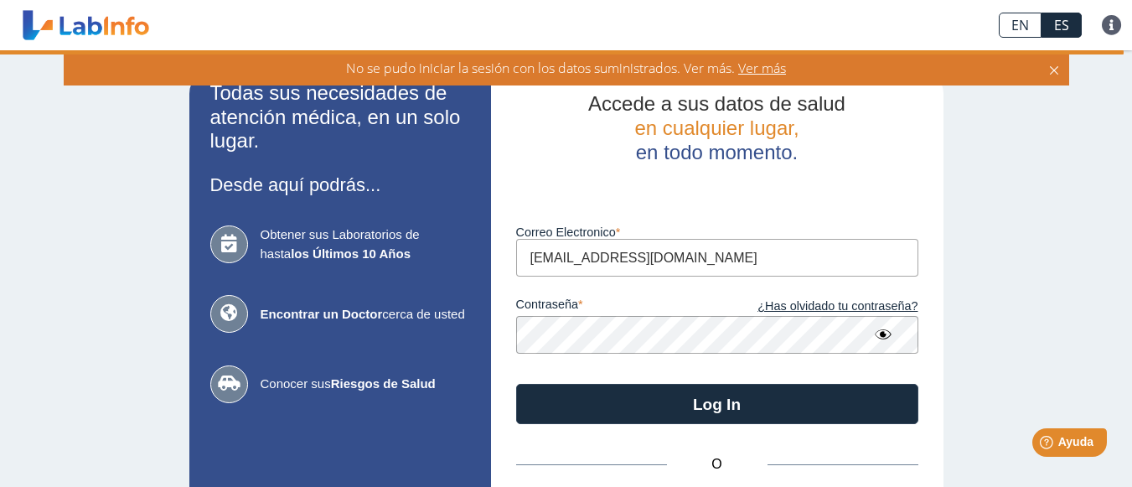
click at [768, 67] on span "Ver más" at bounding box center [760, 68] width 51 height 18
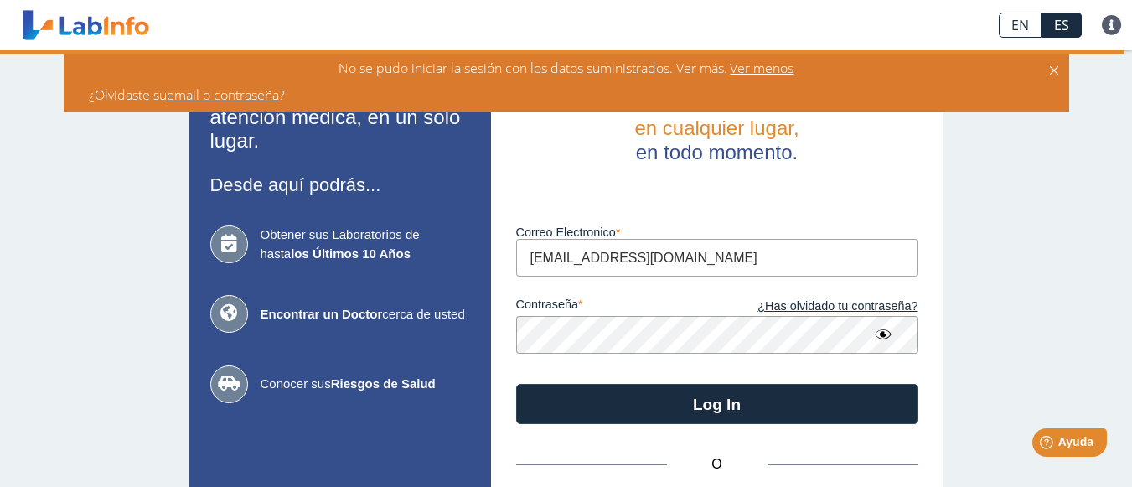
click at [1057, 71] on icon at bounding box center [1054, 68] width 13 height 18
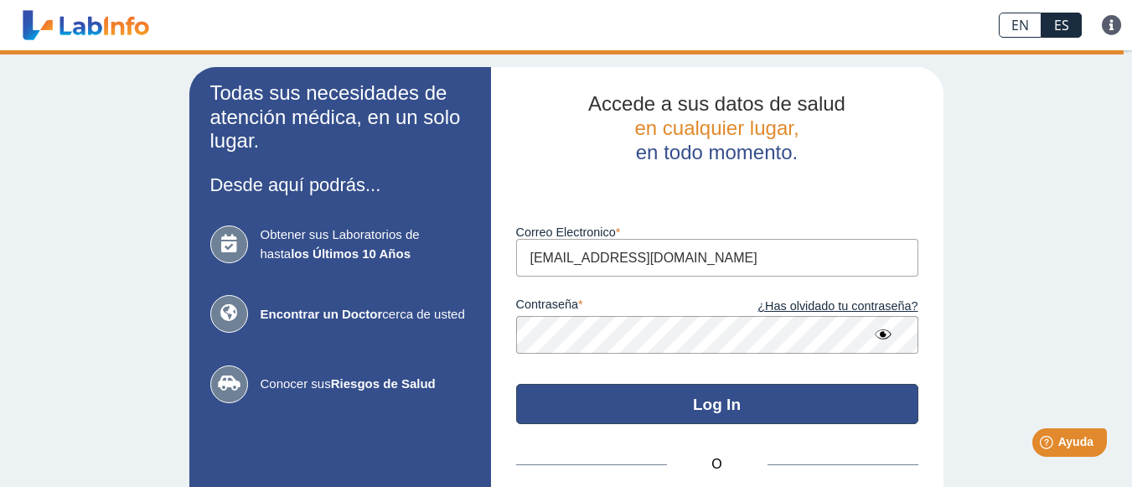
click at [614, 395] on button "Log In" at bounding box center [717, 404] width 402 height 40
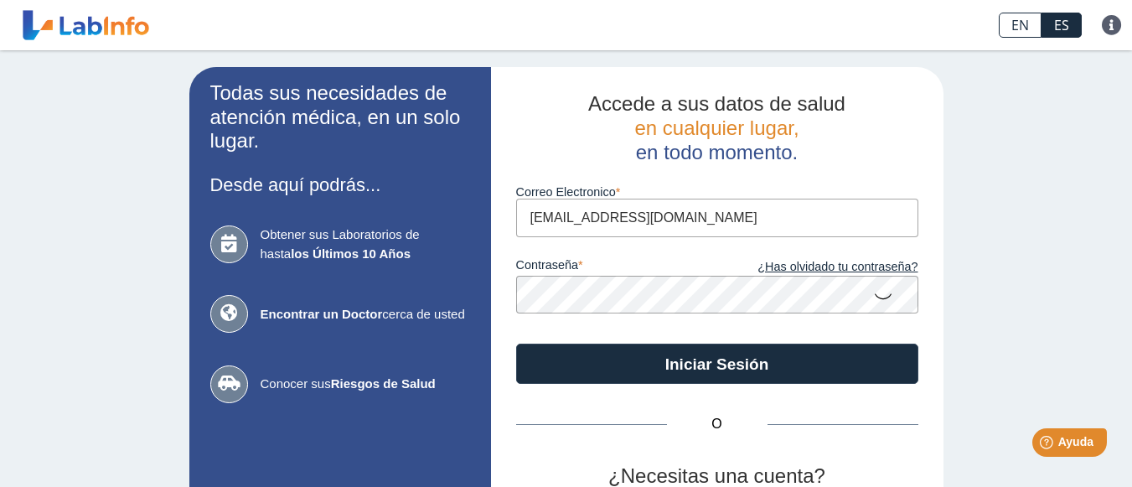
type input "nnfeliciano02@gmail.com"
click at [880, 298] on icon at bounding box center [883, 295] width 20 height 33
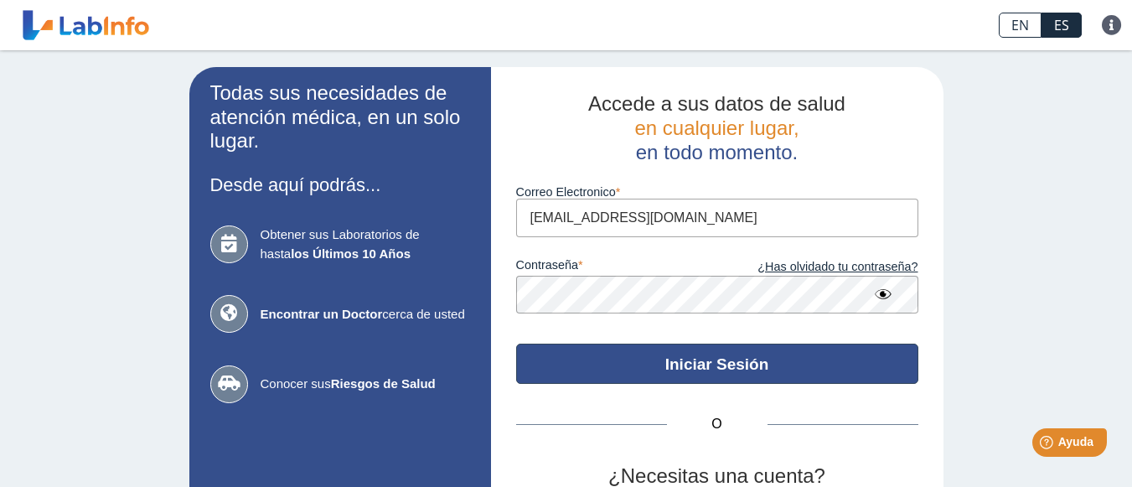
click at [790, 365] on button "Iniciar Sesión" at bounding box center [717, 364] width 402 height 40
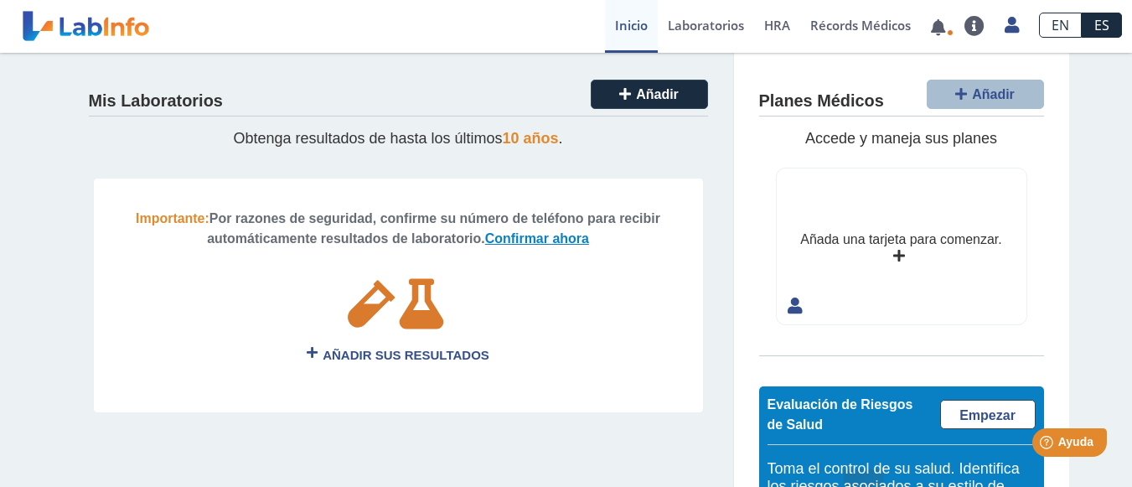
click at [525, 238] on link "Confirmar ahora" at bounding box center [537, 238] width 104 height 14
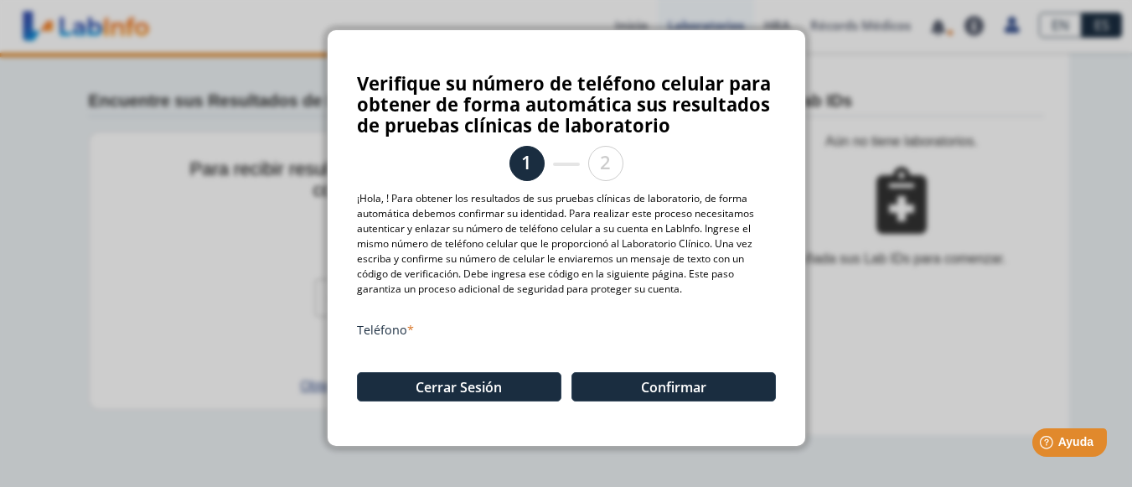
click at [458, 319] on div "Teléfono Cerrar Sesión Confirmar" at bounding box center [566, 362] width 419 height 110
click at [441, 322] on label "Teléfono" at bounding box center [566, 330] width 419 height 16
click at [432, 337] on label "Teléfono" at bounding box center [566, 330] width 419 height 16
click at [396, 326] on label "Teléfono" at bounding box center [566, 330] width 419 height 16
click at [606, 240] on p "¡Hola, ! Para obtener los resultados de sus pruebas clínicas de laboratorio, de…" at bounding box center [566, 244] width 419 height 106
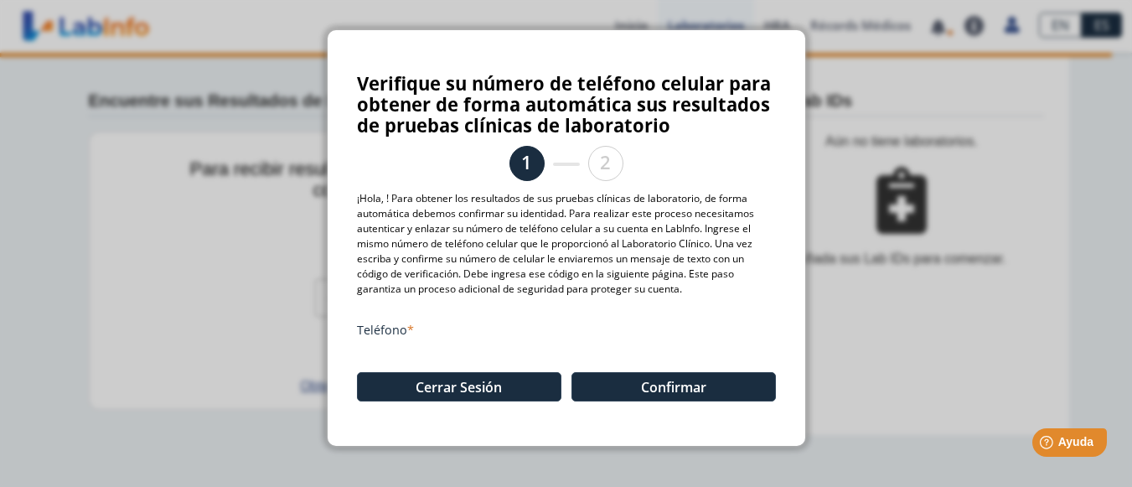
click at [458, 310] on div "Teléfono Cerrar Sesión Confirmar" at bounding box center [566, 362] width 419 height 110
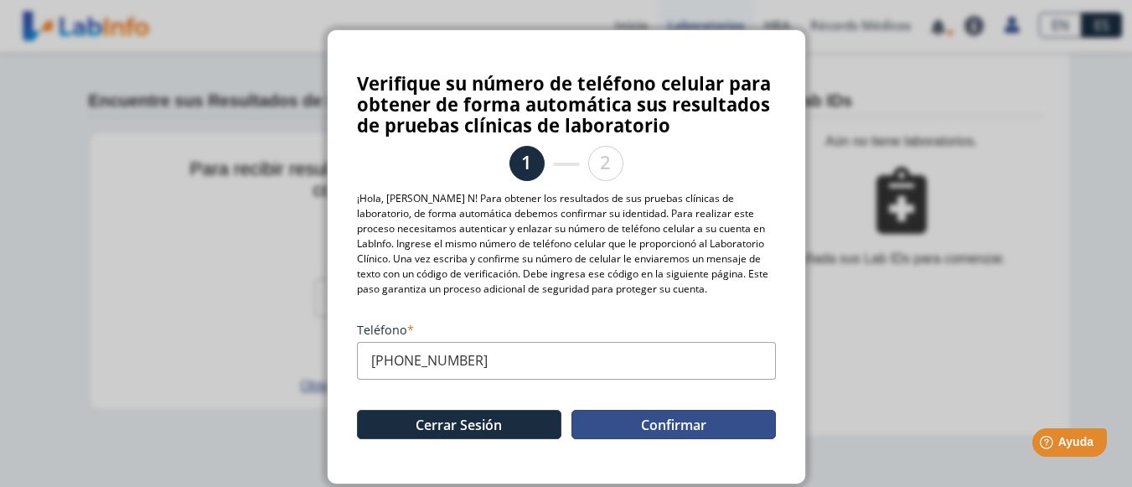
click at [655, 431] on button "Confirmar" at bounding box center [674, 424] width 205 height 29
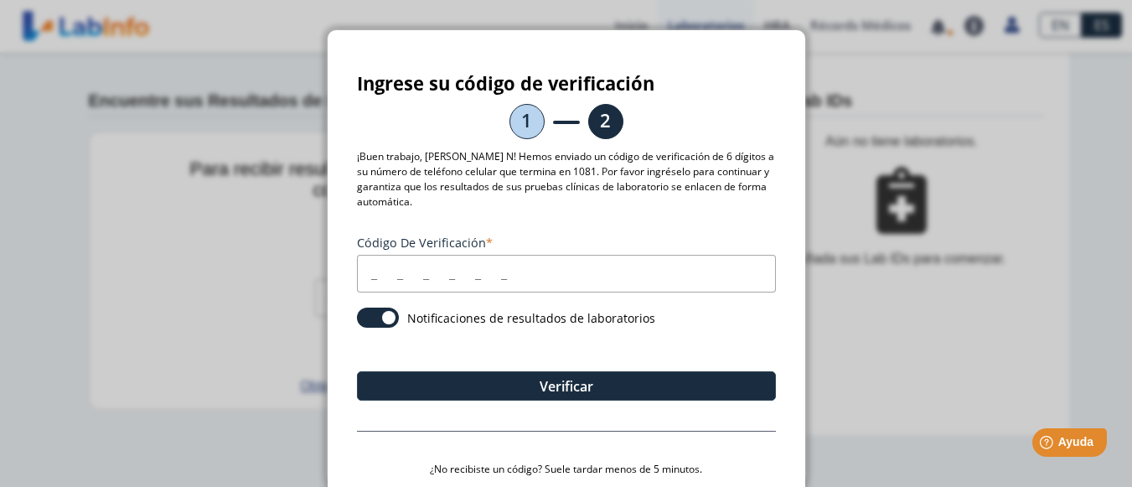
click at [371, 262] on input "Código de verificación" at bounding box center [566, 274] width 419 height 38
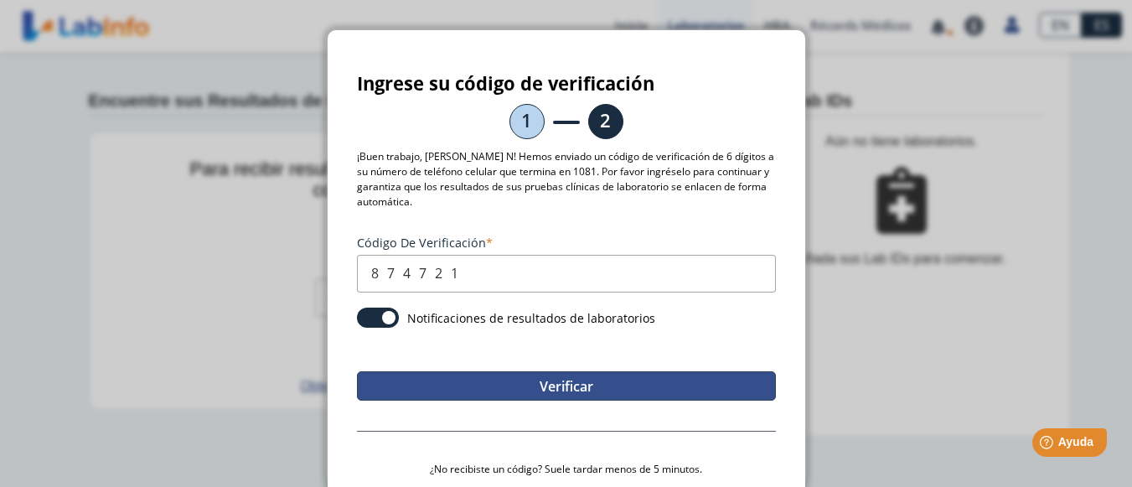
click at [510, 395] on button "Verificar" at bounding box center [566, 385] width 419 height 29
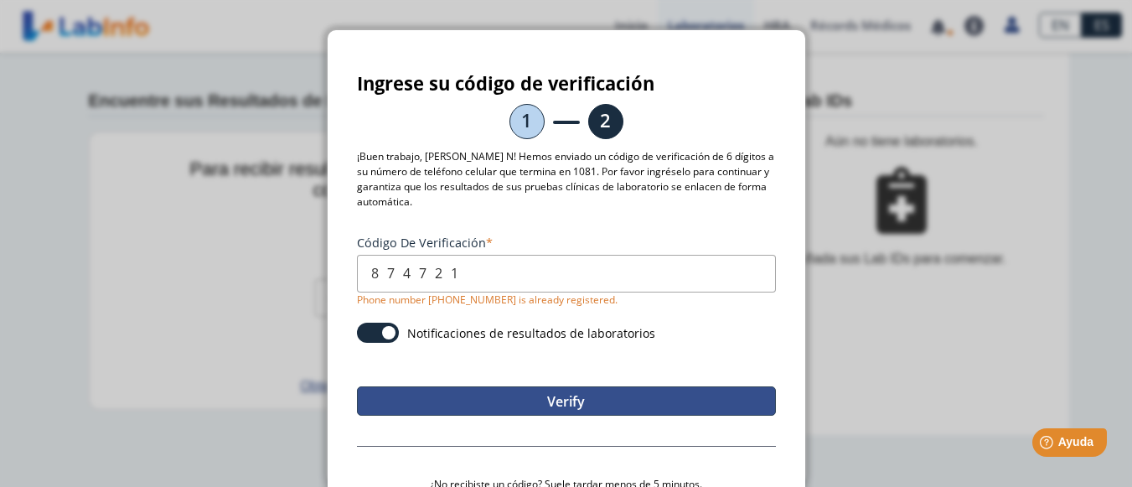
click at [516, 401] on button "Verify" at bounding box center [566, 400] width 419 height 29
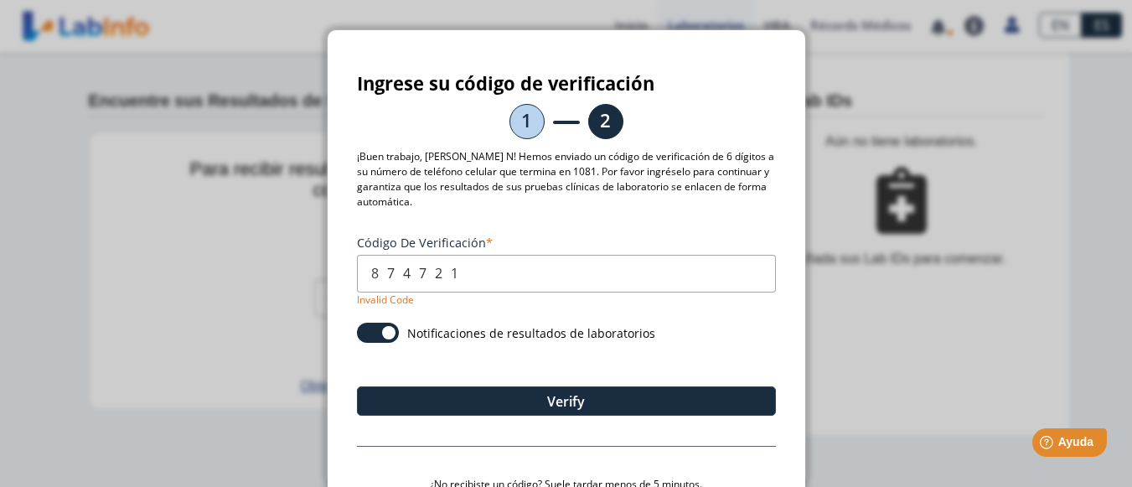
drag, startPoint x: 348, startPoint y: 332, endPoint x: 360, endPoint y: 335, distance: 13.0
click at [360, 335] on div "Ingrese su código de verificación 1 2 ¡Buen trabajo, Nilda N! Hemos enviado un …" at bounding box center [567, 333] width 478 height 606
click at [360, 335] on span at bounding box center [378, 333] width 42 height 20
click at [0, 0] on input "checkbox" at bounding box center [0, 0] width 0 height 0
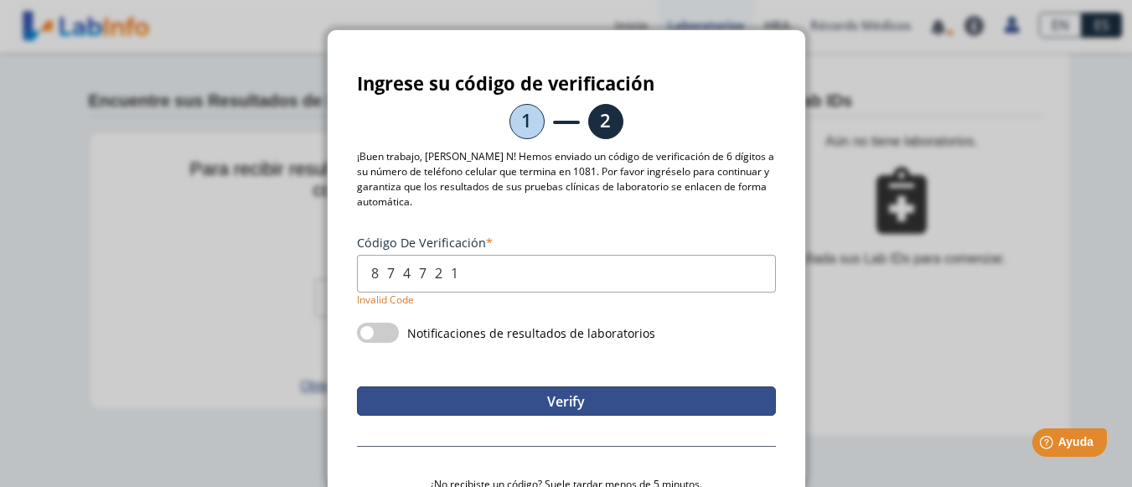
click at [460, 403] on button "Verify" at bounding box center [566, 400] width 419 height 29
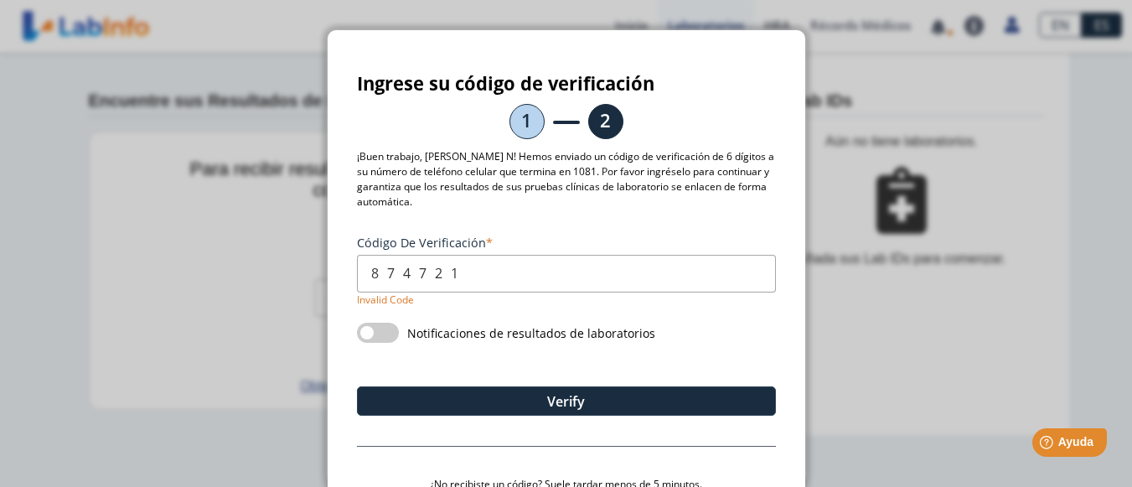
click at [449, 346] on div "Notificaciones de resultados de laboratorios" at bounding box center [566, 335] width 419 height 25
click at [382, 333] on span at bounding box center [378, 333] width 42 height 20
click at [0, 0] on input "checkbox" at bounding box center [0, 0] width 0 height 0
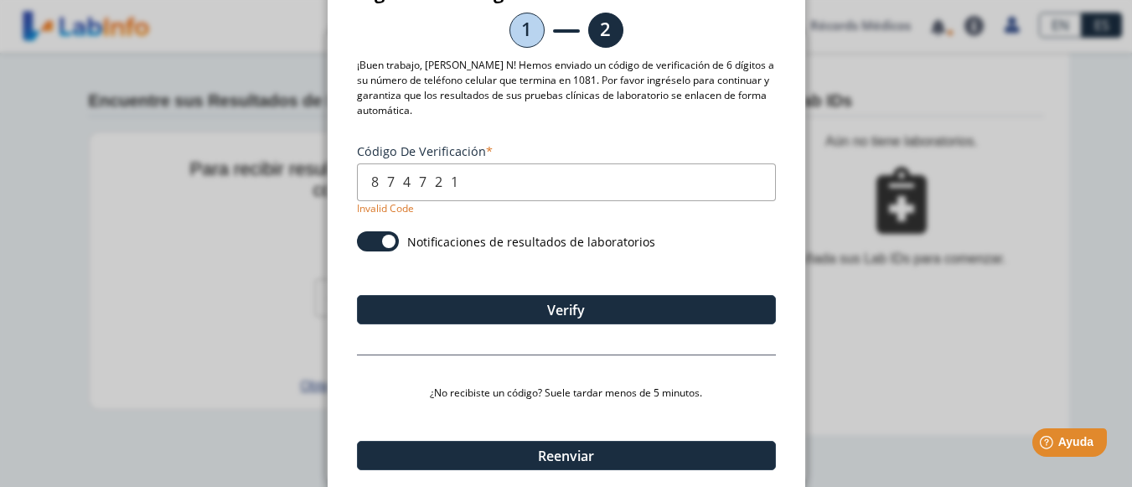
scroll to position [149, 0]
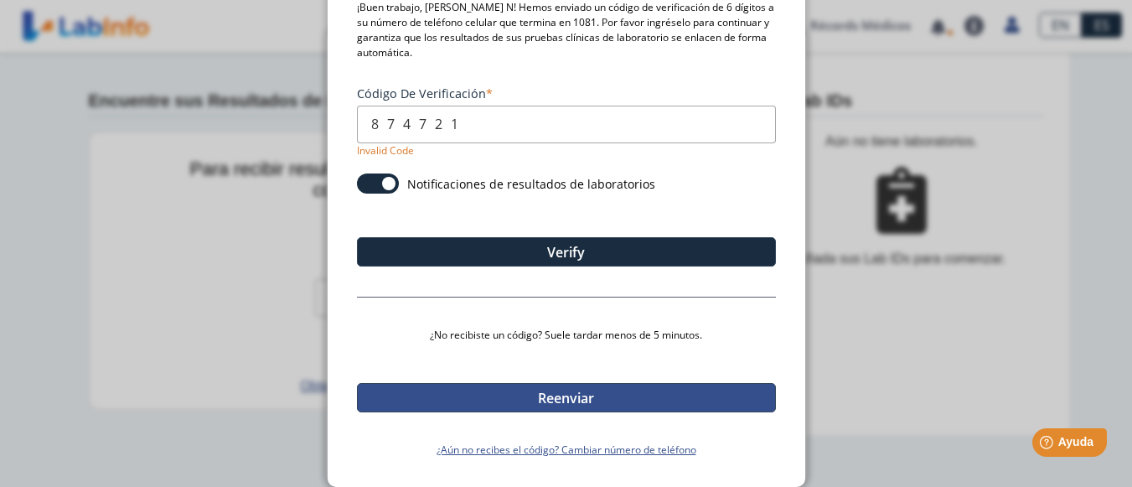
click at [527, 397] on button "Reenviar" at bounding box center [566, 397] width 419 height 29
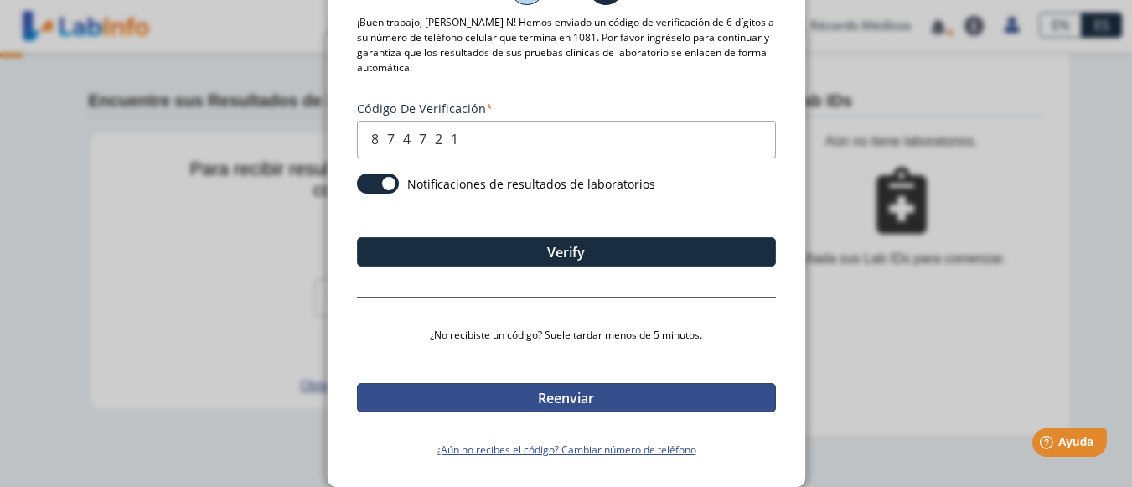
scroll to position [134, 0]
click at [527, 397] on button "Reenviar" at bounding box center [566, 397] width 419 height 29
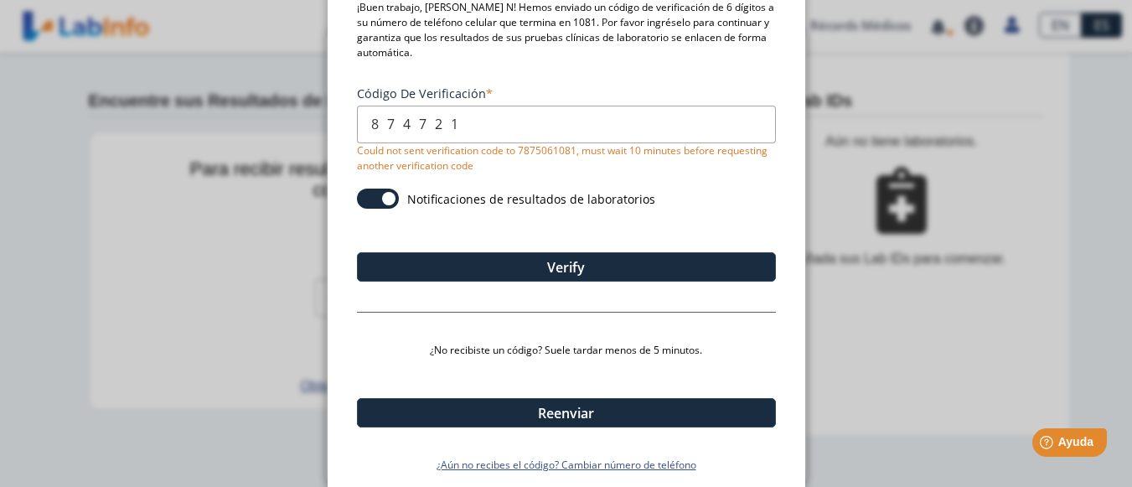
click at [536, 122] on input "874721" at bounding box center [566, 125] width 419 height 38
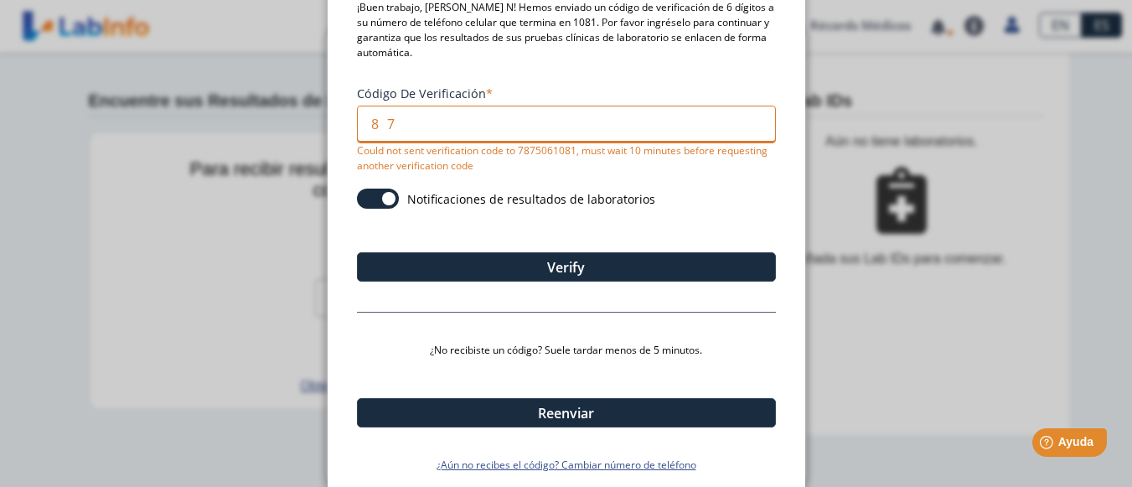
type input "8"
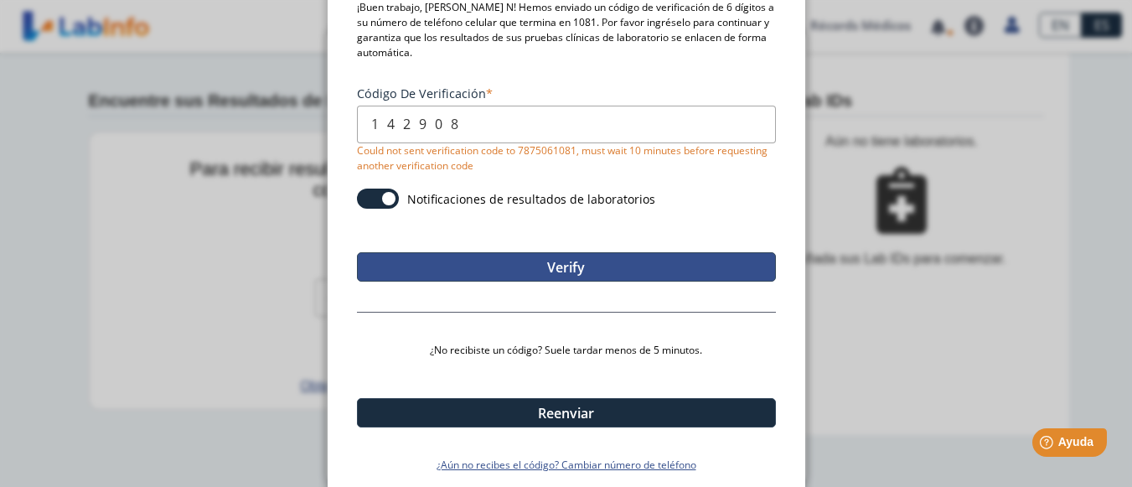
type input "142908"
click at [541, 264] on button "Verify" at bounding box center [566, 266] width 419 height 29
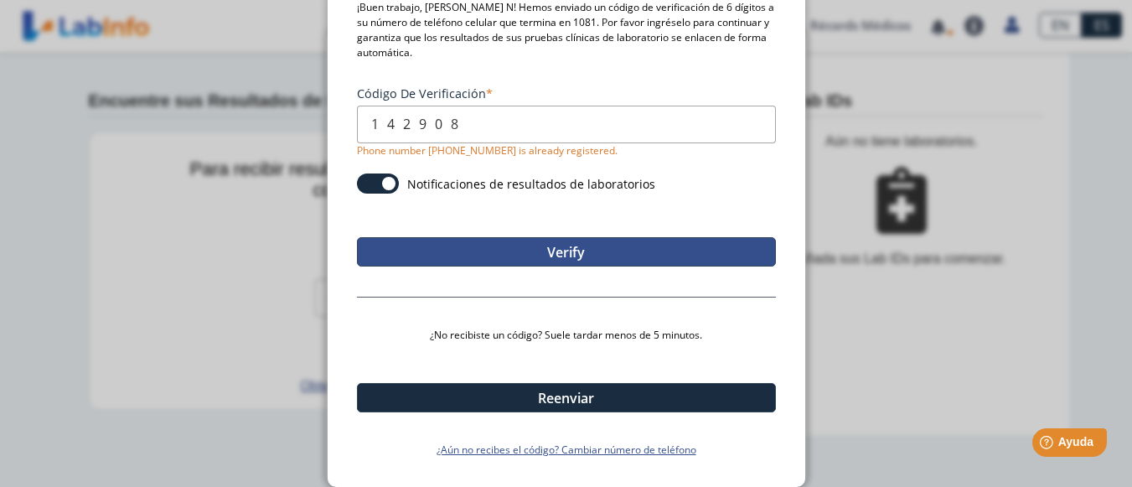
drag, startPoint x: 541, startPoint y: 52, endPoint x: 611, endPoint y: 252, distance: 212.3
click at [611, 252] on section "Ingrese su código de verificación 1 2 ¡Buen trabajo, Nilda N! Hemos enviado un …" at bounding box center [566, 191] width 419 height 534
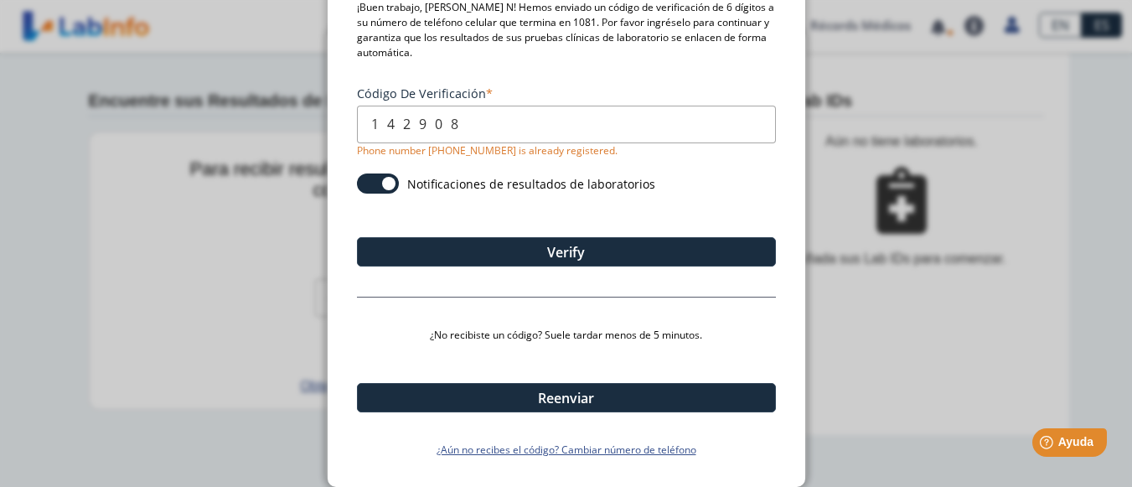
click at [832, 182] on ngb-modal-window "Ingrese su código de verificación 1 2 ¡Buen trabajo, Nilda N! Hemos enviado un …" at bounding box center [566, 243] width 1132 height 487
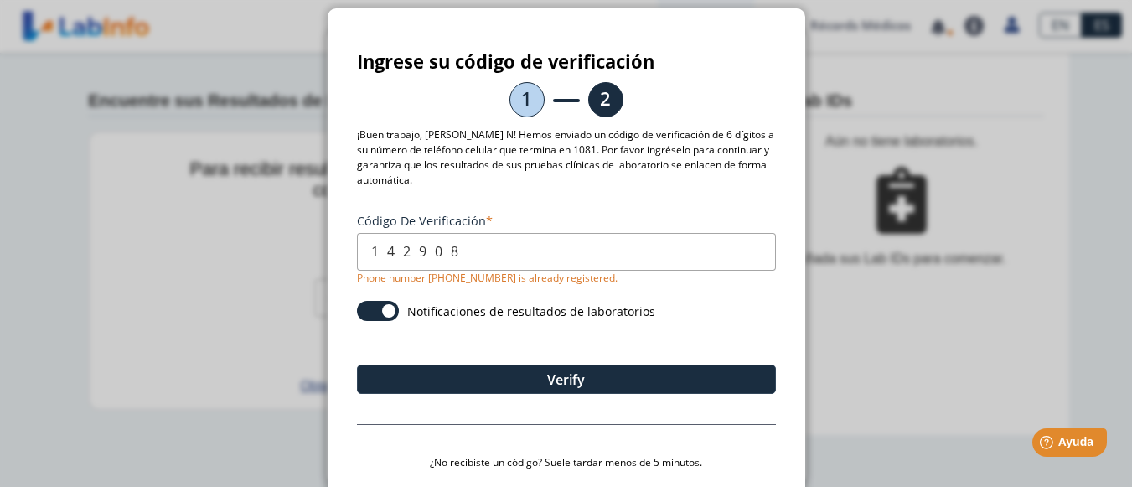
scroll to position [0, 0]
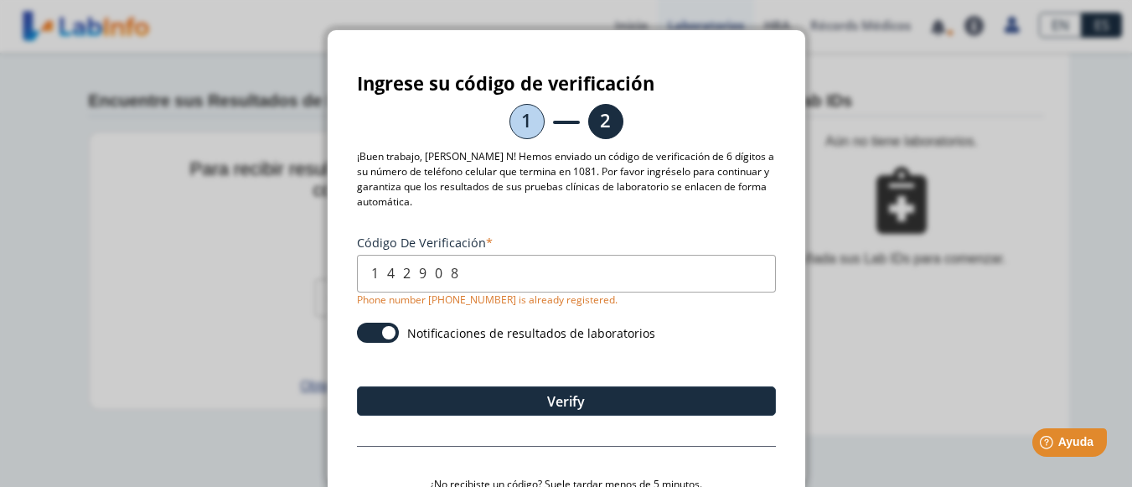
click at [148, 245] on ngb-modal-window "Ingrese su código de verificación 1 2 ¡Buen trabajo, Nilda N! Hemos enviado un …" at bounding box center [566, 243] width 1132 height 487
drag, startPoint x: 728, startPoint y: 187, endPoint x: 758, endPoint y: 54, distance: 135.8
click at [758, 54] on div "Ingrese su código de verificación 1 2 ¡Buen trabajo, Nilda N! Hemos enviado un …" at bounding box center [567, 333] width 478 height 606
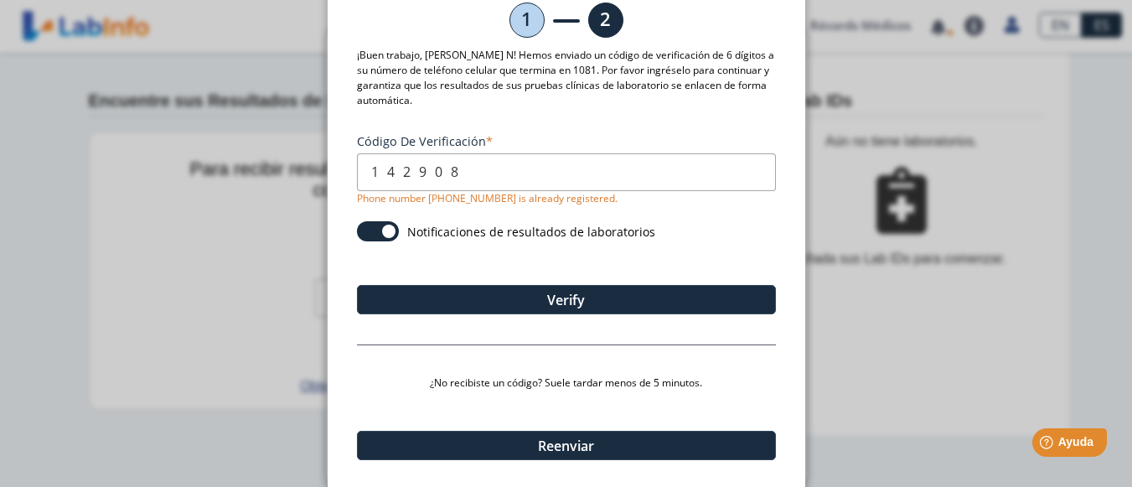
scroll to position [149, 0]
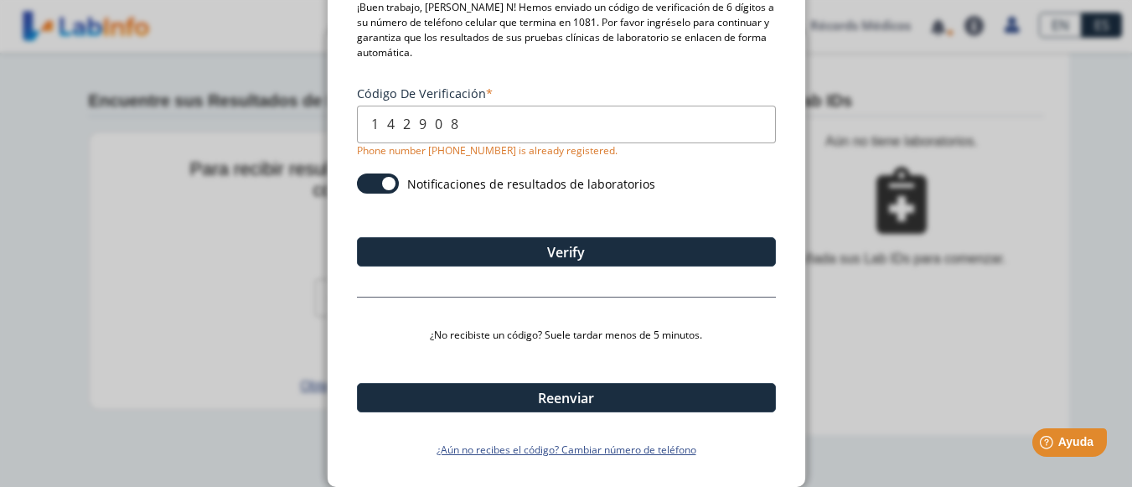
click at [848, 386] on ngb-modal-window "Ingrese su código de verificación 1 2 ¡Buen trabajo, Nilda N! Hemos enviado un …" at bounding box center [566, 243] width 1132 height 487
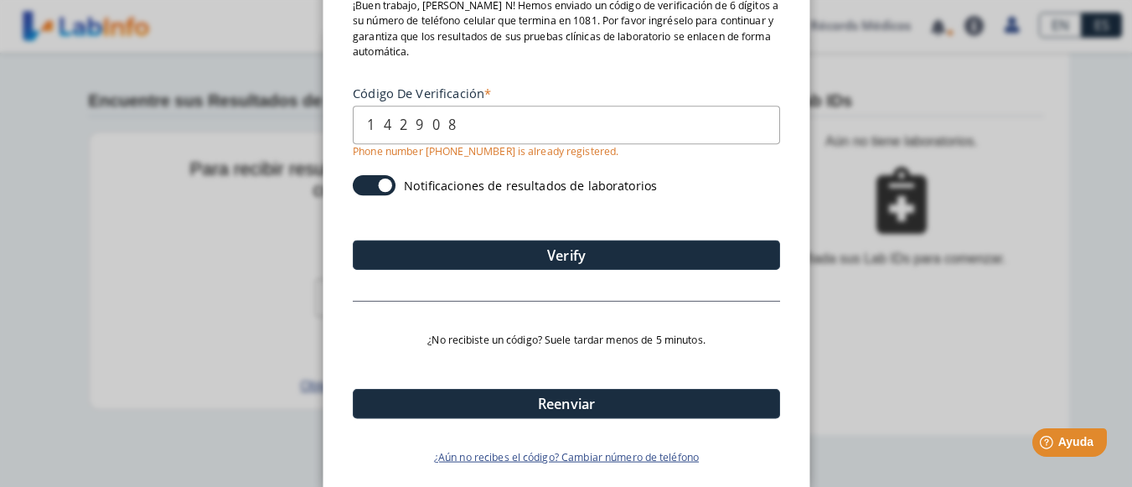
click at [848, 386] on ngb-modal-window "Ingrese su código de verificación 1 2 ¡Buen trabajo, Nilda N! Hemos enviado un …" at bounding box center [566, 243] width 1132 height 487
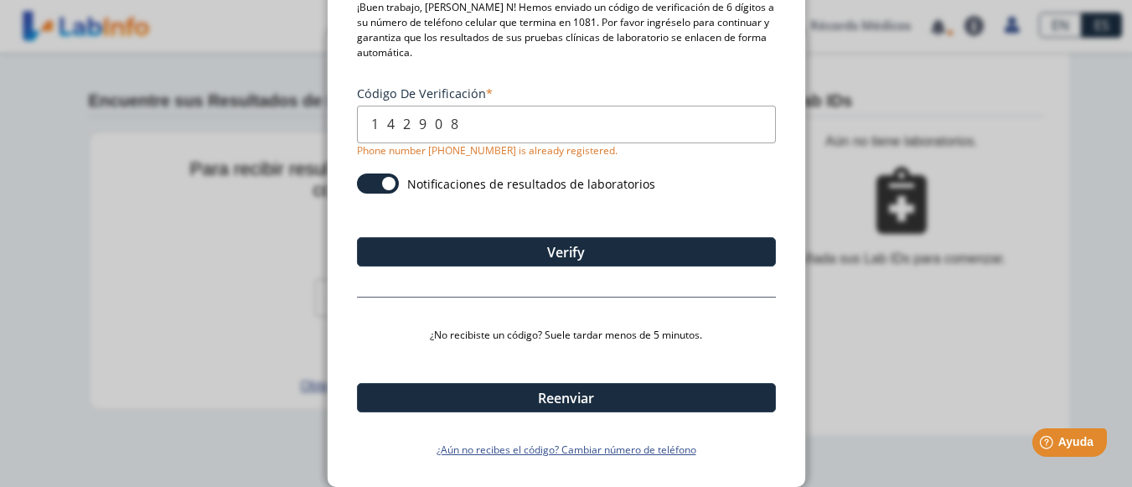
click at [945, 332] on ngb-modal-window "Ingrese su código de verificación 1 2 ¡Buen trabajo, Nilda N! Hemos enviado un …" at bounding box center [566, 243] width 1132 height 487
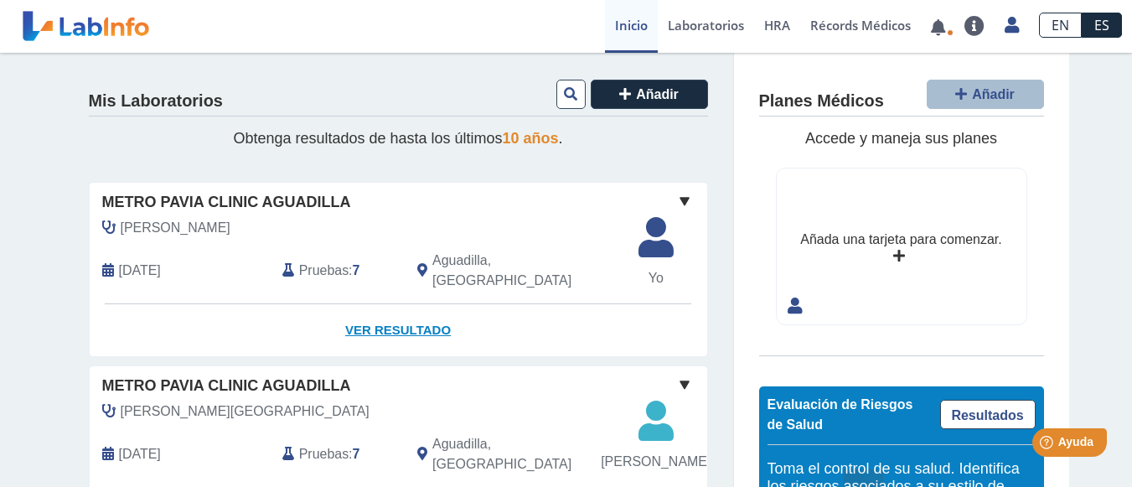
click at [410, 312] on link "Ver Resultado" at bounding box center [399, 330] width 618 height 53
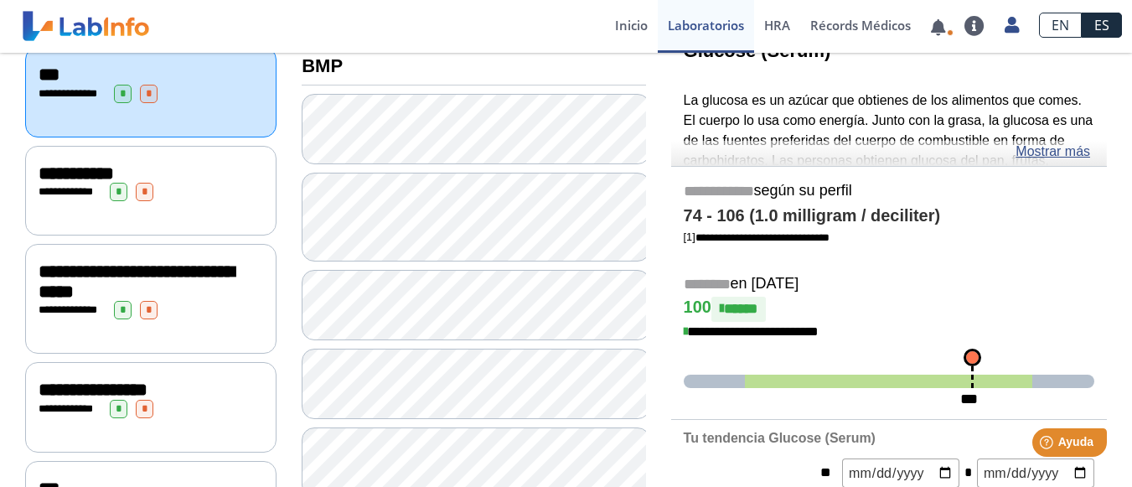
scroll to position [213, 0]
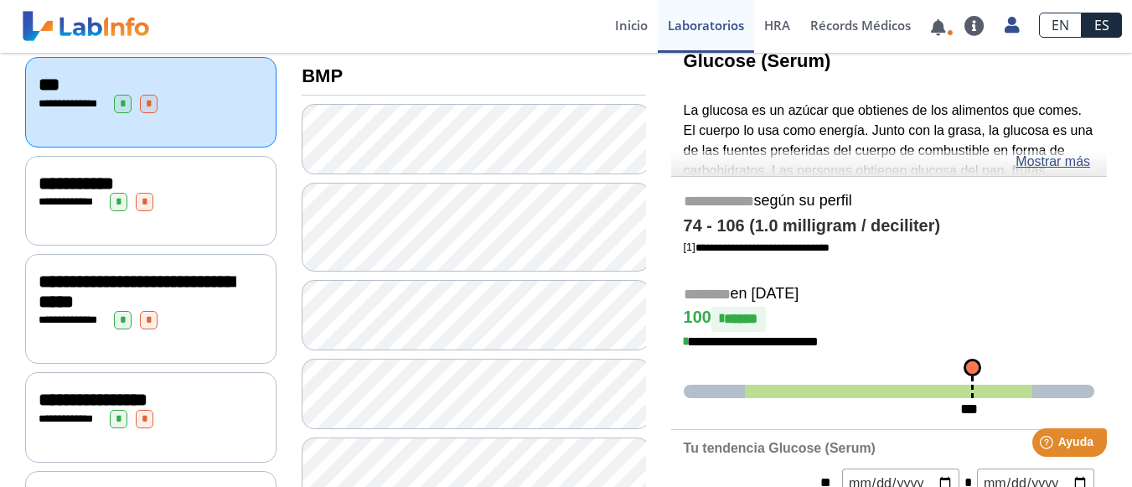
click at [168, 283] on span "**********" at bounding box center [136, 291] width 195 height 39
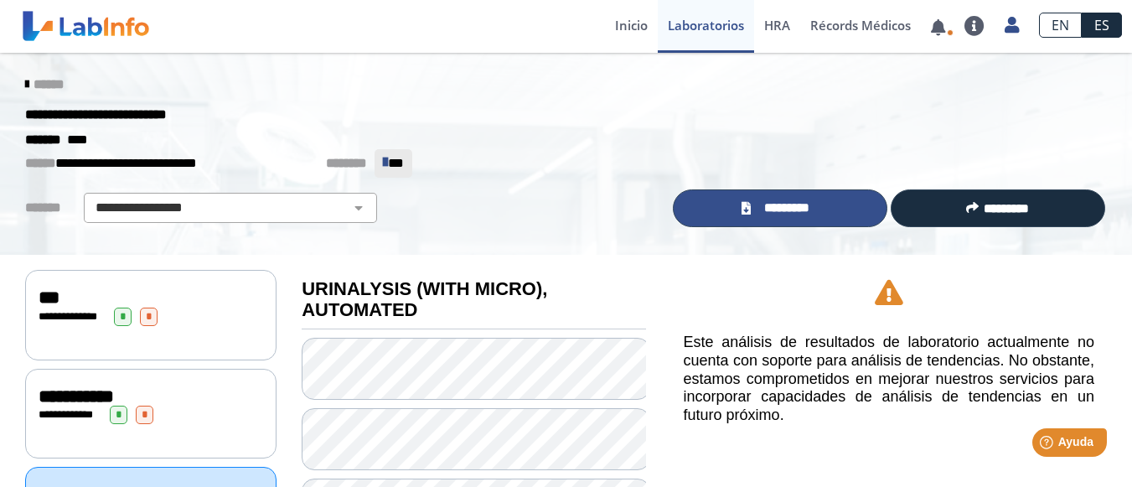
click at [784, 208] on span "*********" at bounding box center [786, 208] width 61 height 19
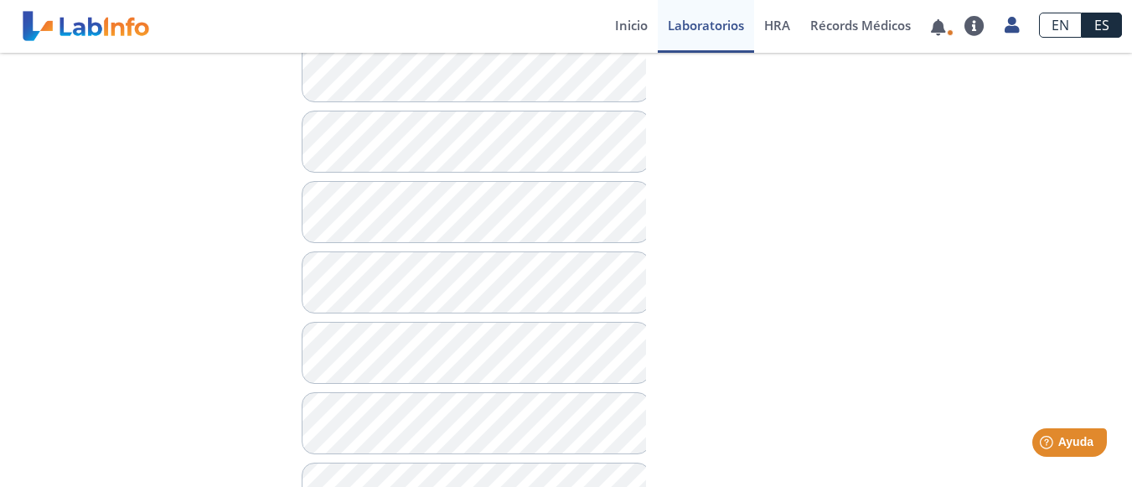
scroll to position [1168, 0]
